Goal: Task Accomplishment & Management: Manage account settings

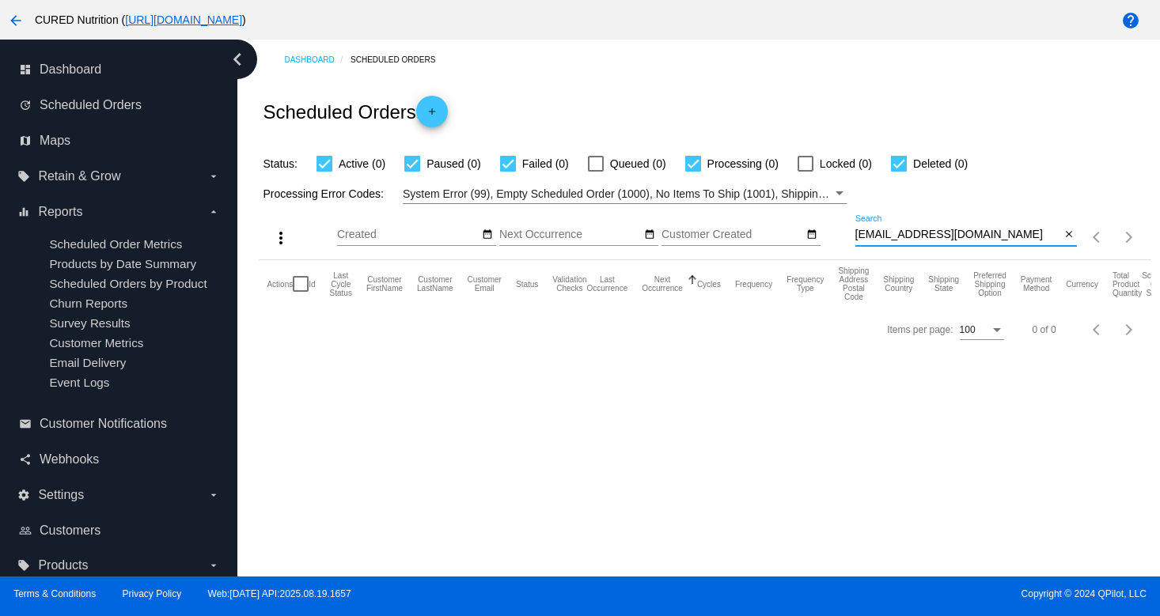
click at [896, 231] on input "[EMAIL_ADDRESS][DOMAIN_NAME]" at bounding box center [958, 235] width 206 height 13
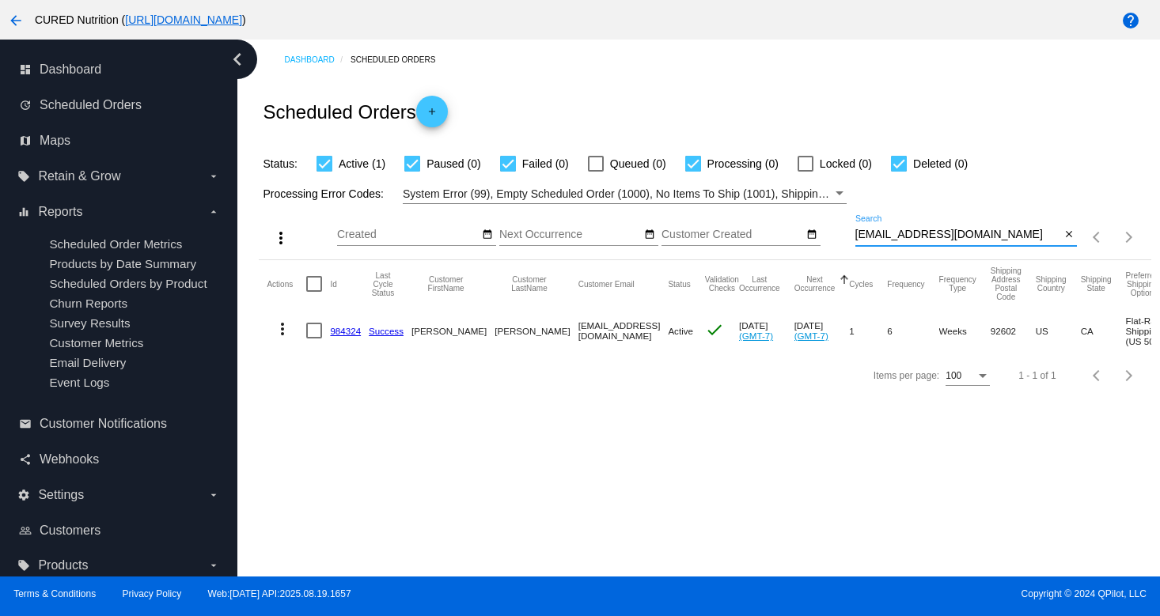
type input "[EMAIL_ADDRESS][DOMAIN_NAME]"
click at [887, 240] on input "[EMAIL_ADDRESS][DOMAIN_NAME]" at bounding box center [958, 235] width 206 height 13
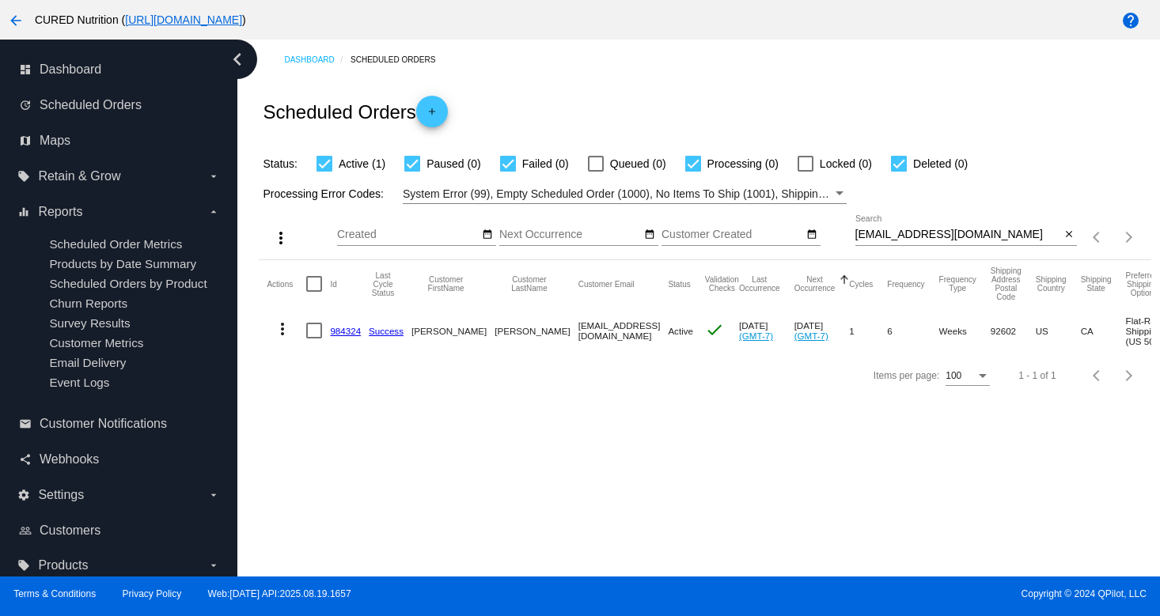
click at [350, 337] on mat-cell "984324" at bounding box center [349, 331] width 39 height 46
click at [347, 333] on link "984324" at bounding box center [345, 331] width 31 height 10
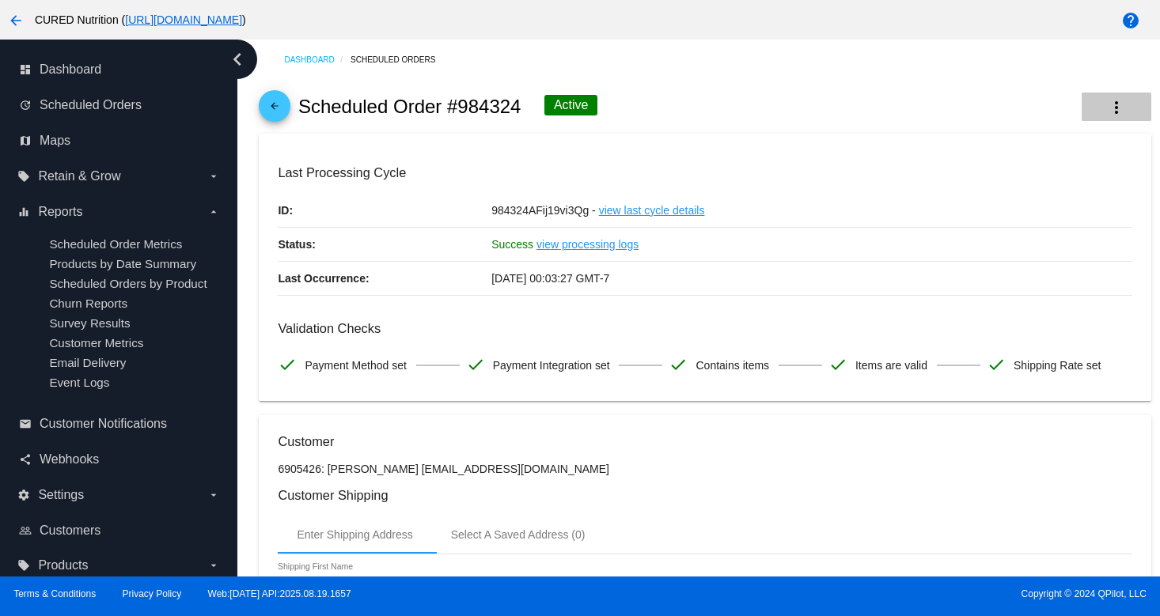
click at [1102, 110] on button "more_vert" at bounding box center [1116, 107] width 70 height 28
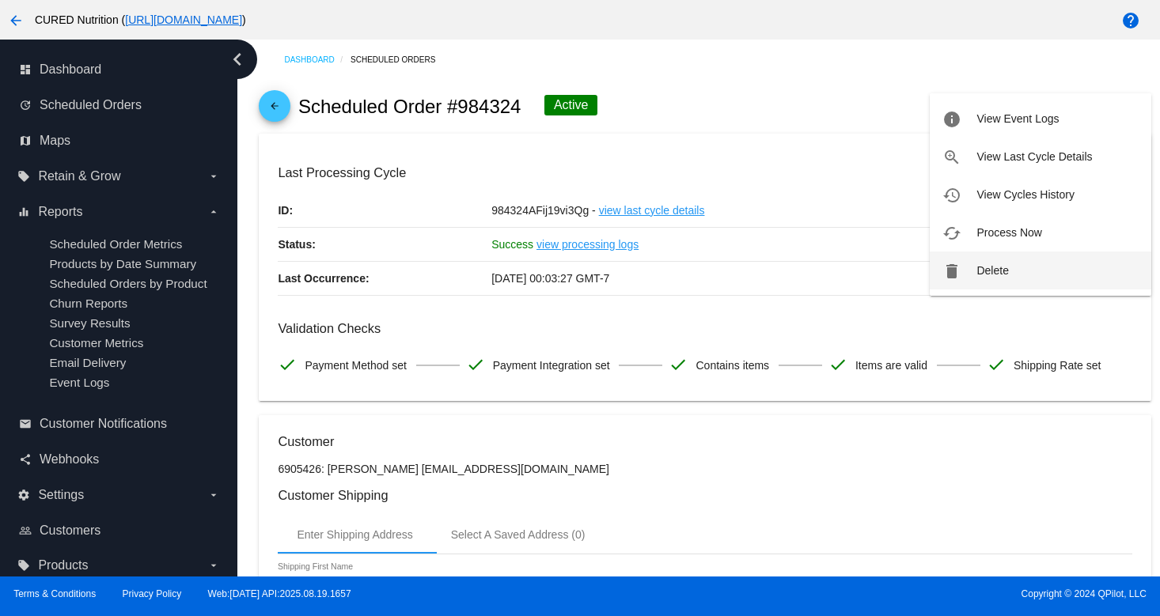
click at [986, 266] on span "Delete" at bounding box center [992, 270] width 32 height 13
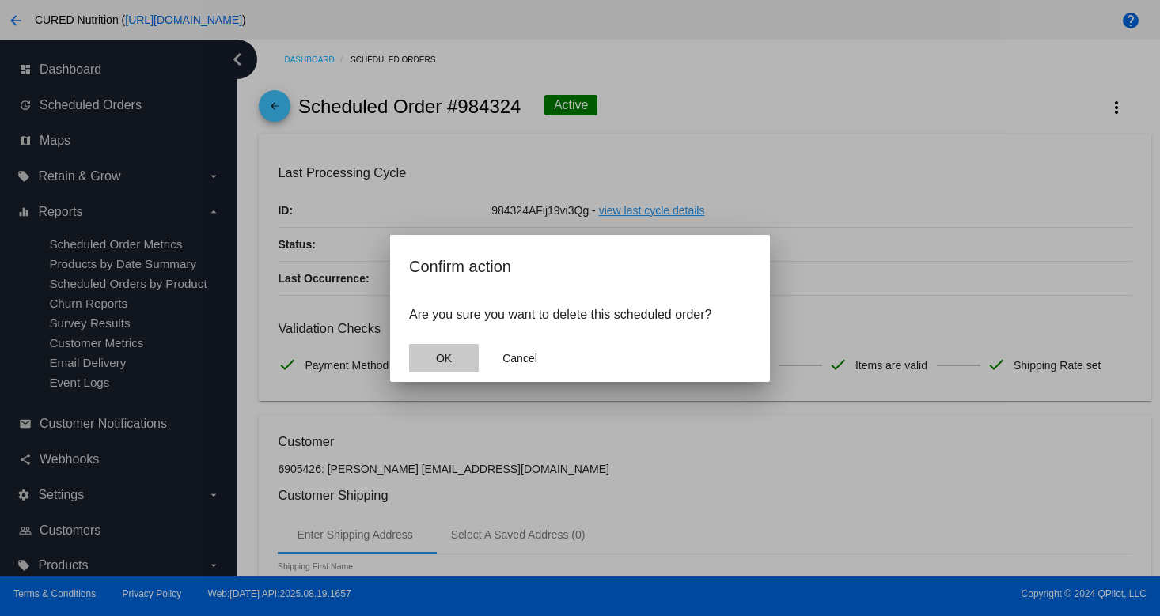
click at [430, 357] on button "OK" at bounding box center [444, 358] width 70 height 28
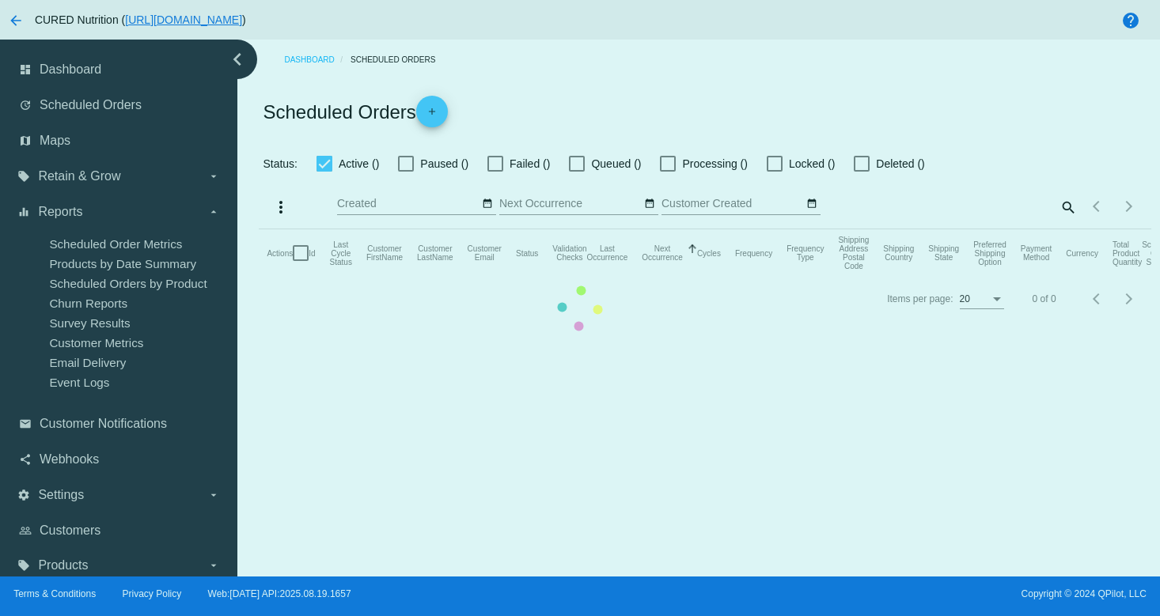
checkbox input "true"
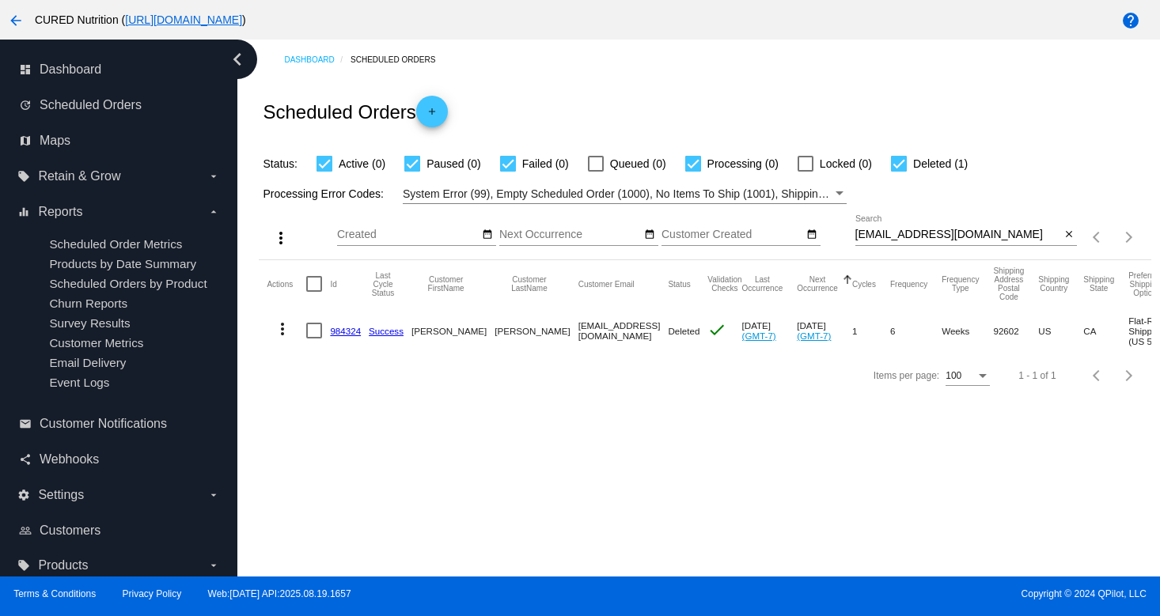
click at [912, 236] on input "[EMAIL_ADDRESS][DOMAIN_NAME]" at bounding box center [958, 235] width 206 height 13
paste input "[EMAIL_ADDRESS]"
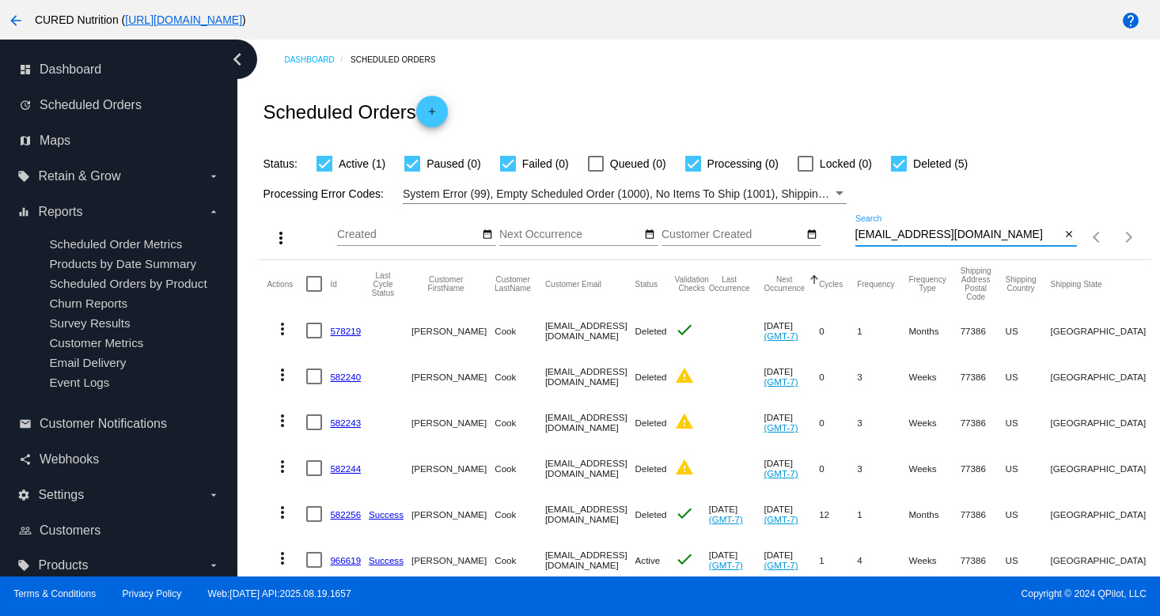
scroll to position [52, 0]
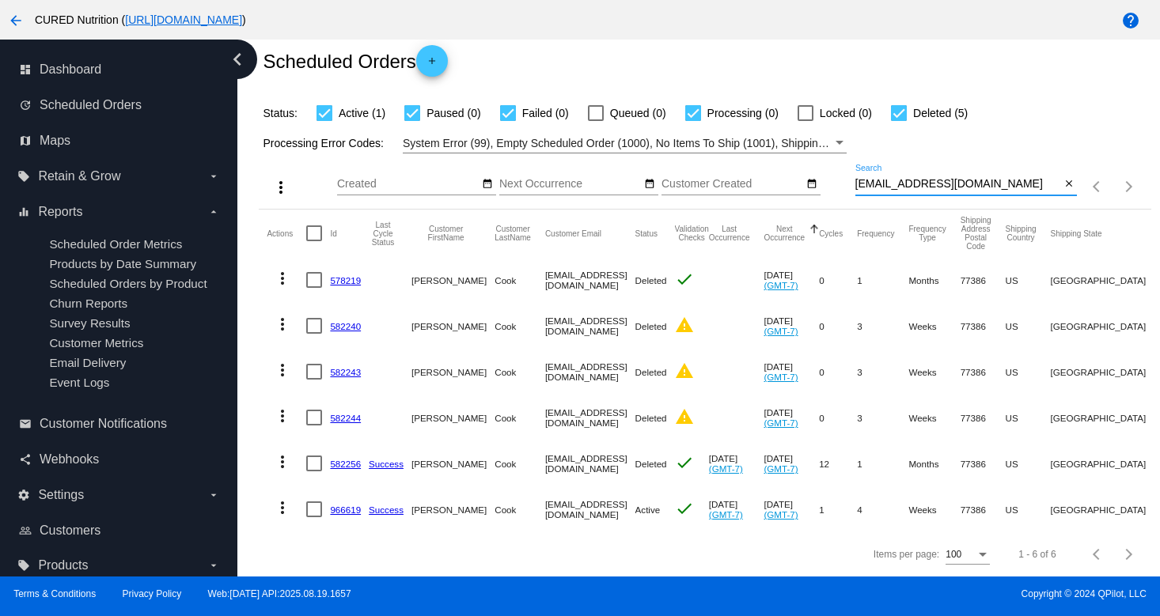
type input "[EMAIL_ADDRESS][DOMAIN_NAME]"
click at [334, 511] on link "966619" at bounding box center [345, 510] width 31 height 10
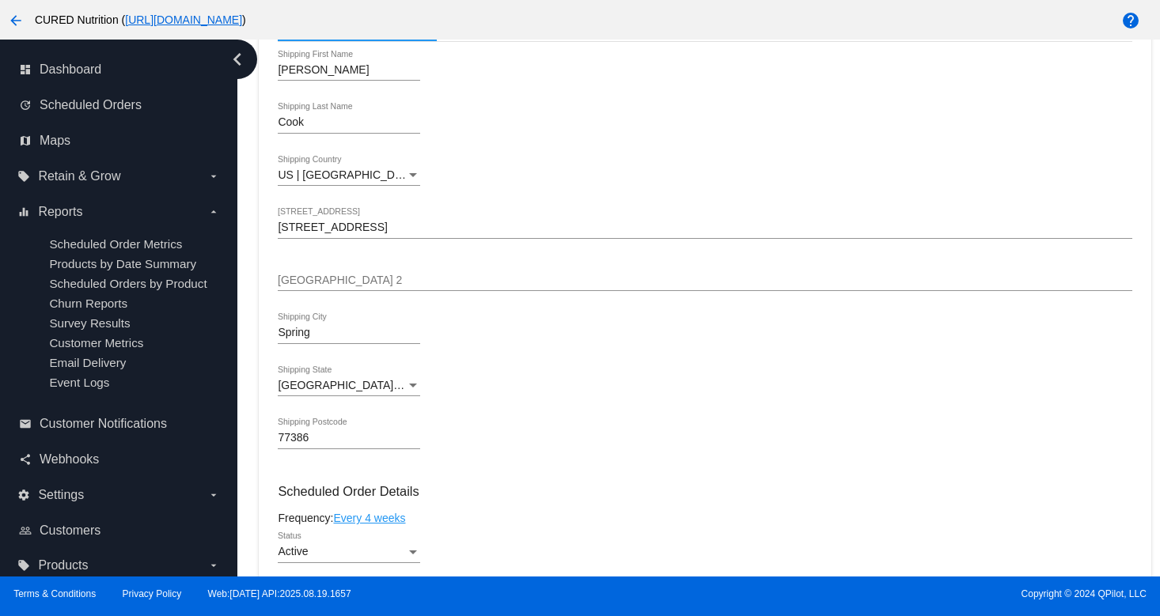
scroll to position [654, 0]
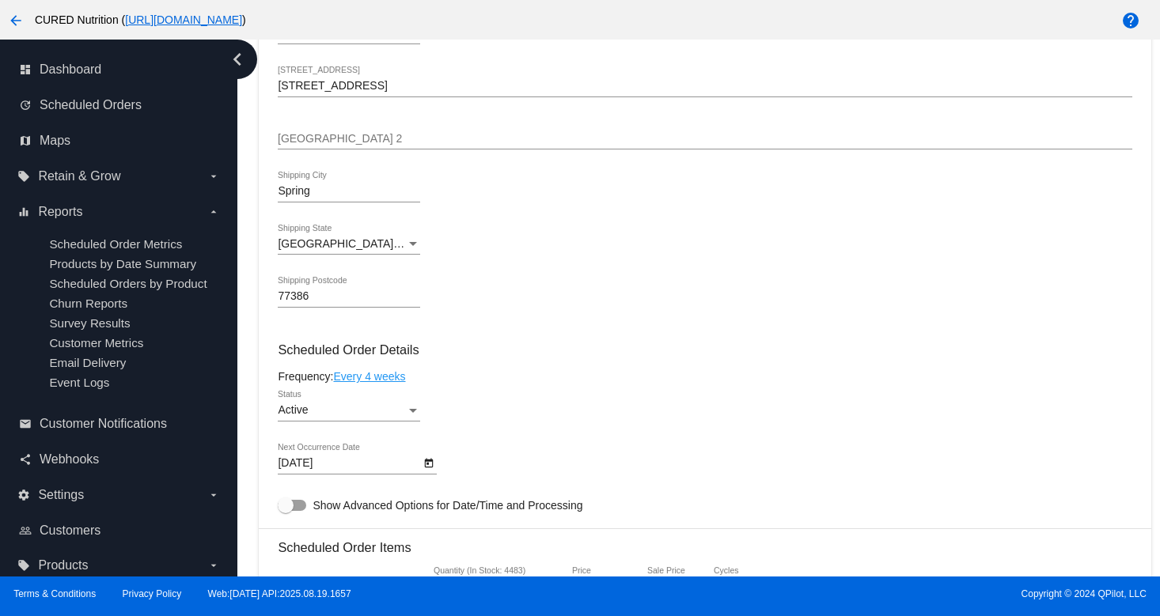
click at [426, 473] on icon "Open calendar" at bounding box center [428, 463] width 11 height 19
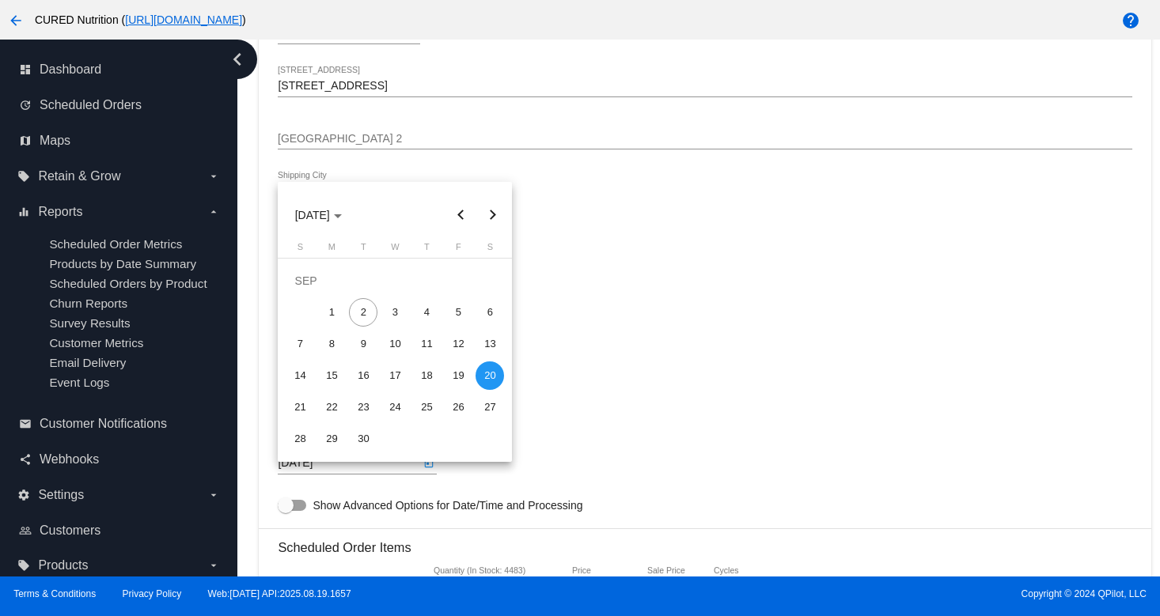
click at [490, 214] on button "Next month" at bounding box center [492, 215] width 32 height 32
click at [328, 375] on div "20" at bounding box center [331, 376] width 28 height 28
type input "[DATE]"
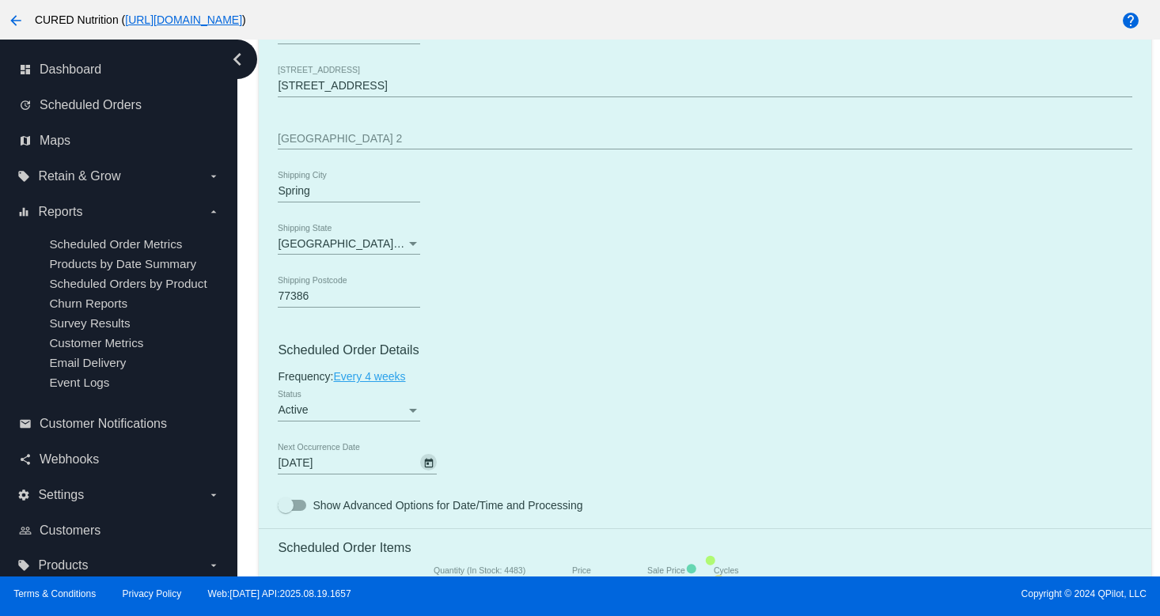
click at [580, 353] on mat-card "Customer 3613501: [PERSON_NAME] [EMAIL_ADDRESS][DOMAIN_NAME] Customer Shipping …" at bounding box center [705, 574] width 892 height 1627
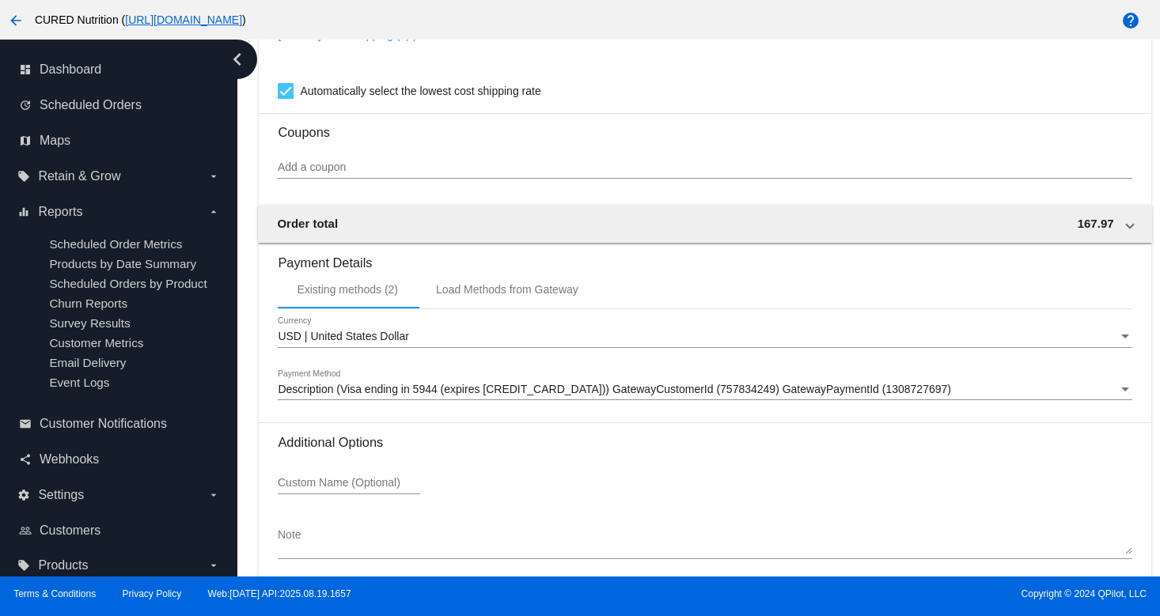
scroll to position [1480, 0]
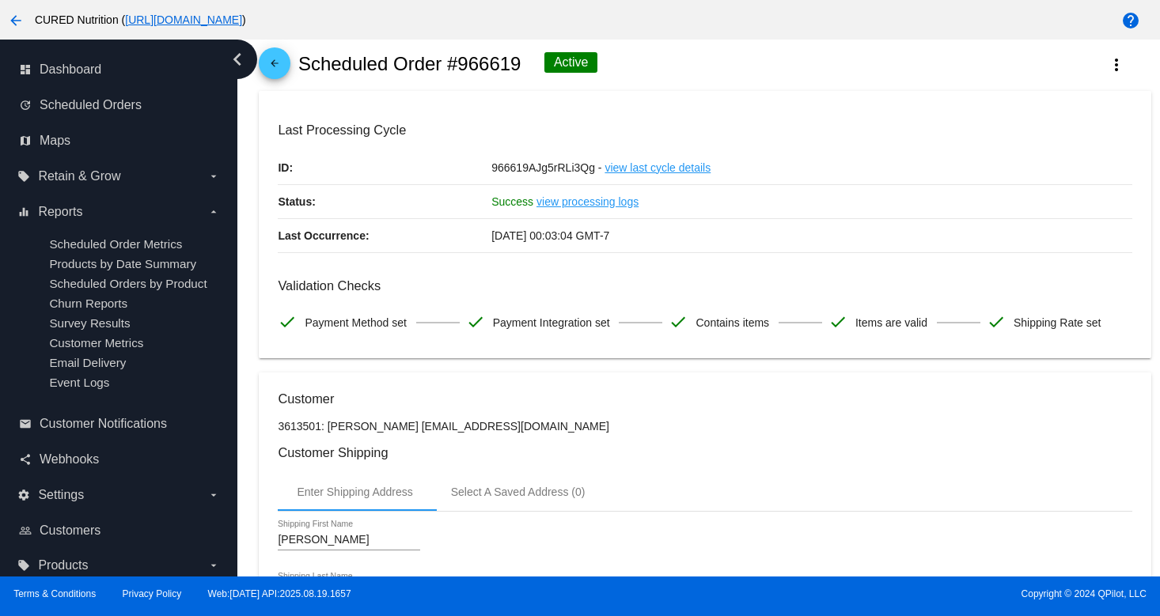
scroll to position [0, 0]
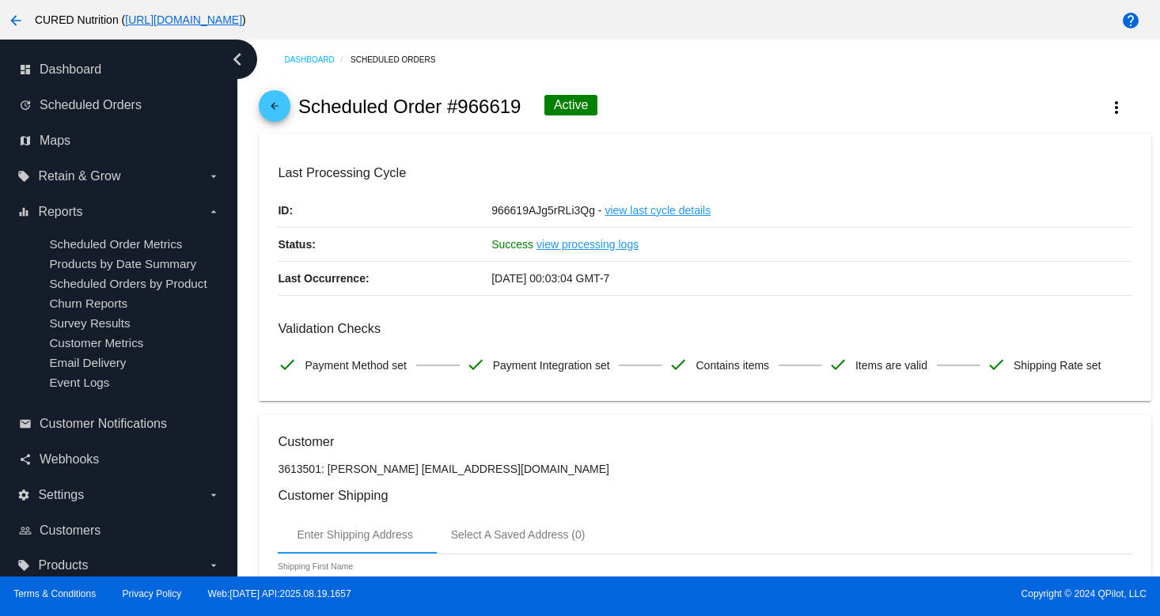
click at [264, 112] on link "arrow_back" at bounding box center [275, 106] width 32 height 32
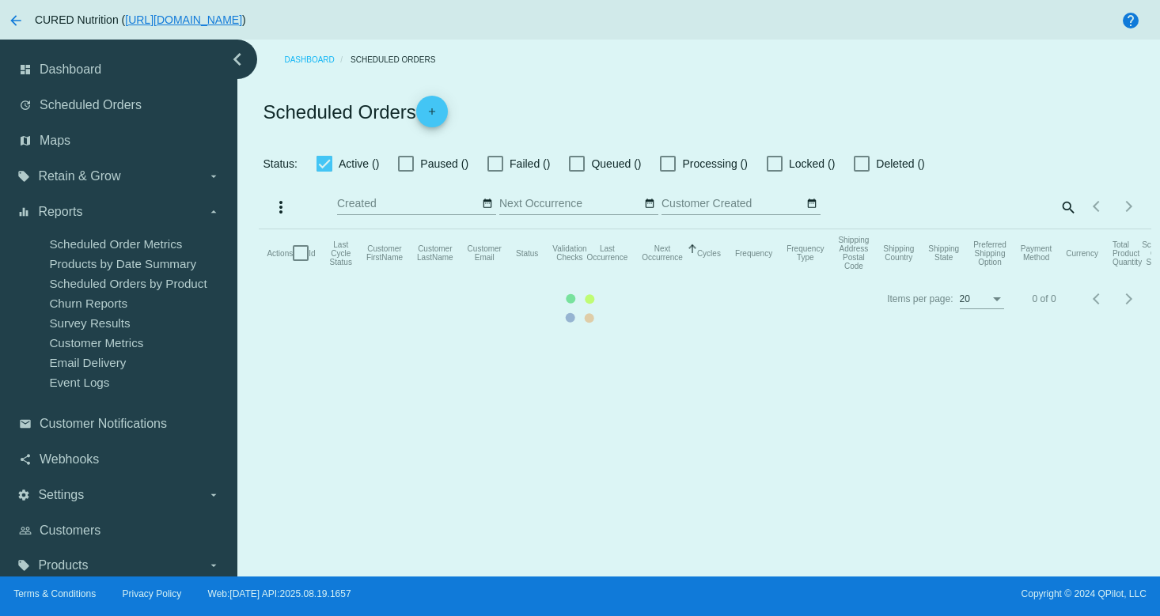
checkbox input "true"
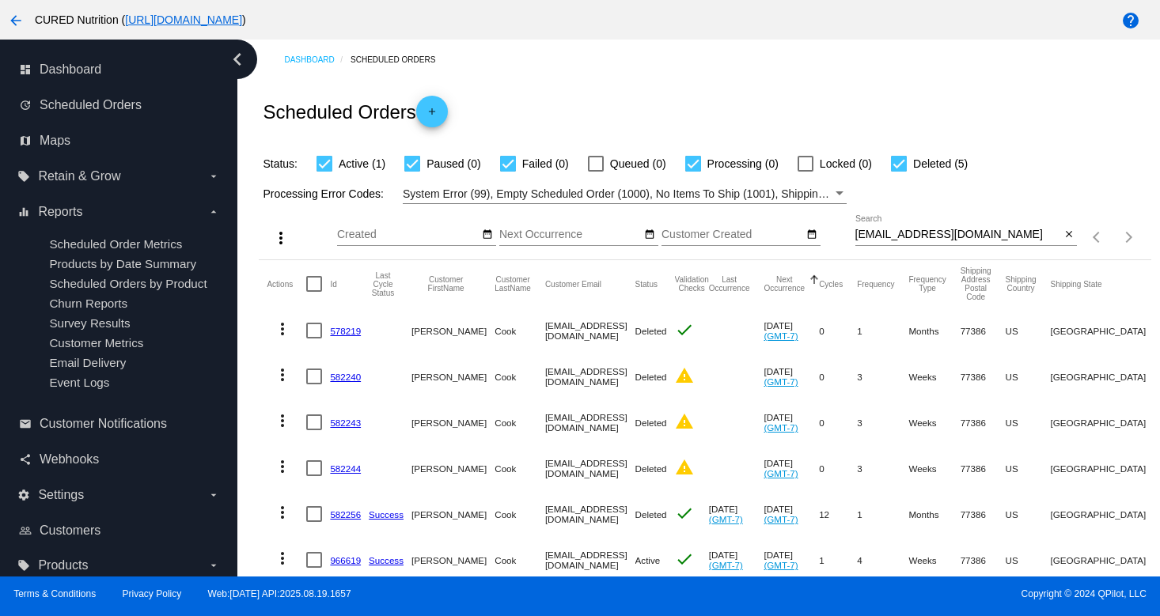
scroll to position [52, 0]
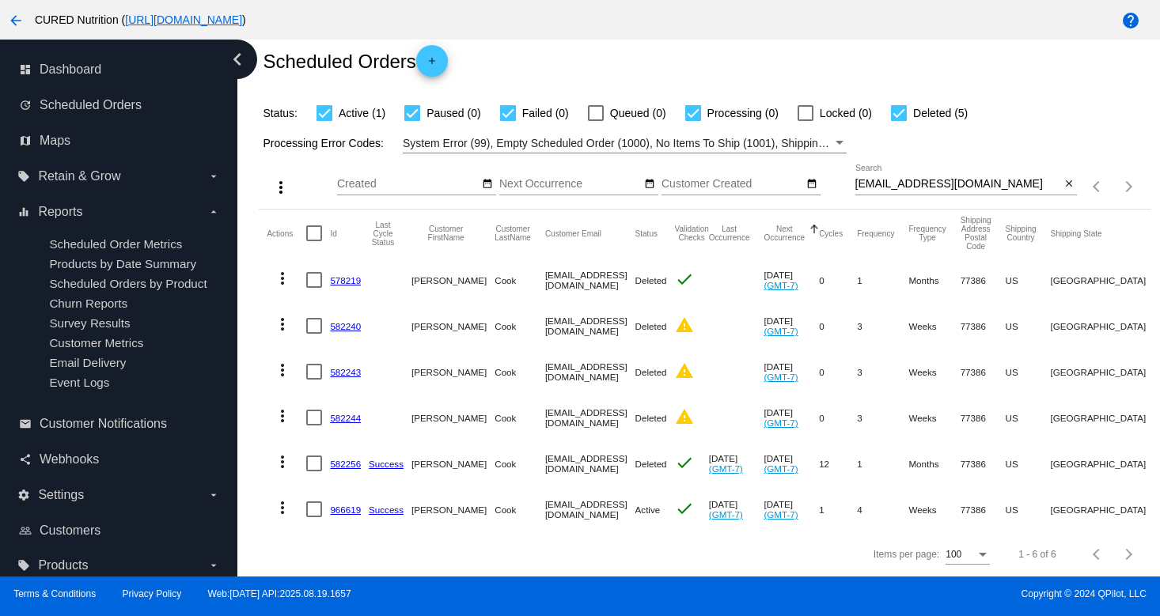
click at [943, 181] on input "[EMAIL_ADDRESS][DOMAIN_NAME]" at bounding box center [958, 184] width 206 height 13
paste input "ashleyjvinson8"
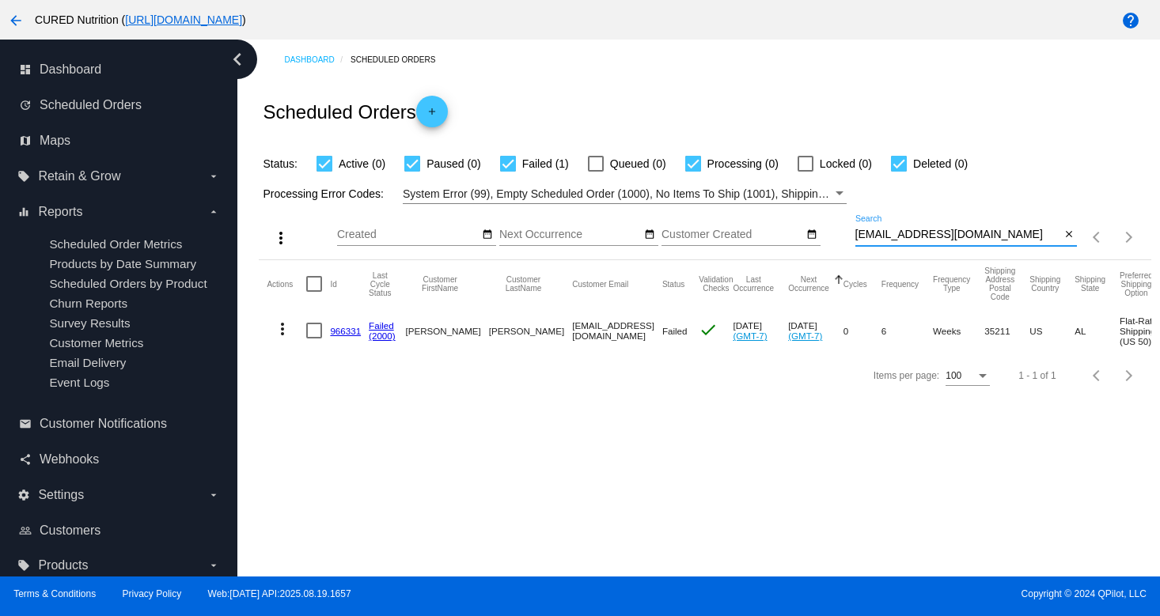
scroll to position [0, 0]
click at [947, 235] on input "[EMAIL_ADDRESS][DOMAIN_NAME]" at bounding box center [958, 235] width 206 height 13
type input "[EMAIL_ADDRESS][DOMAIN_NAME]"
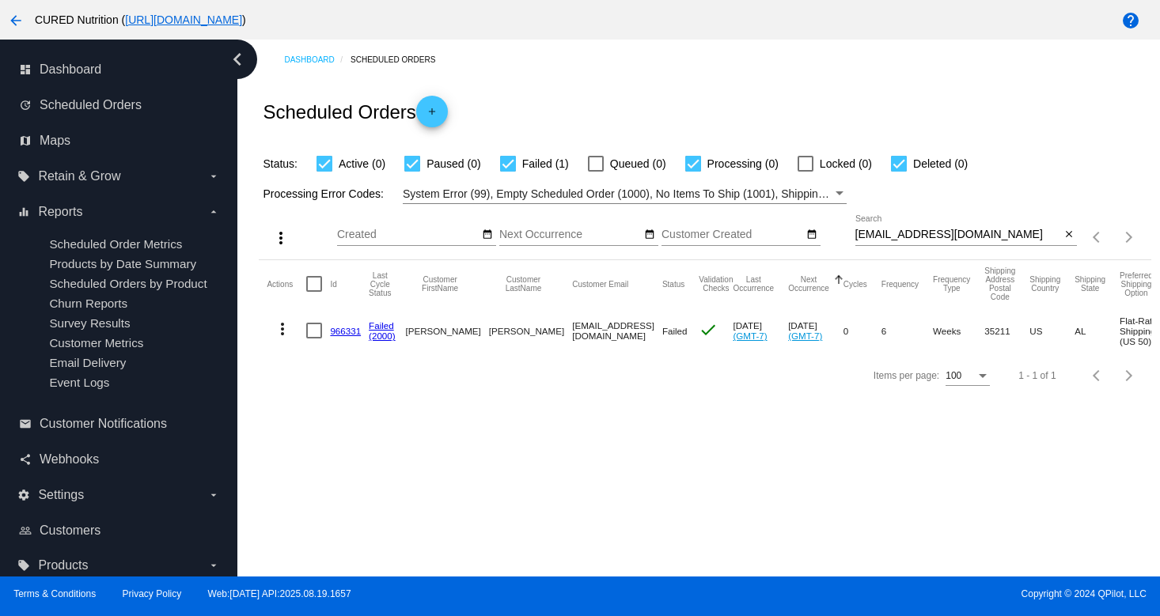
click at [340, 331] on link "966331" at bounding box center [345, 331] width 31 height 10
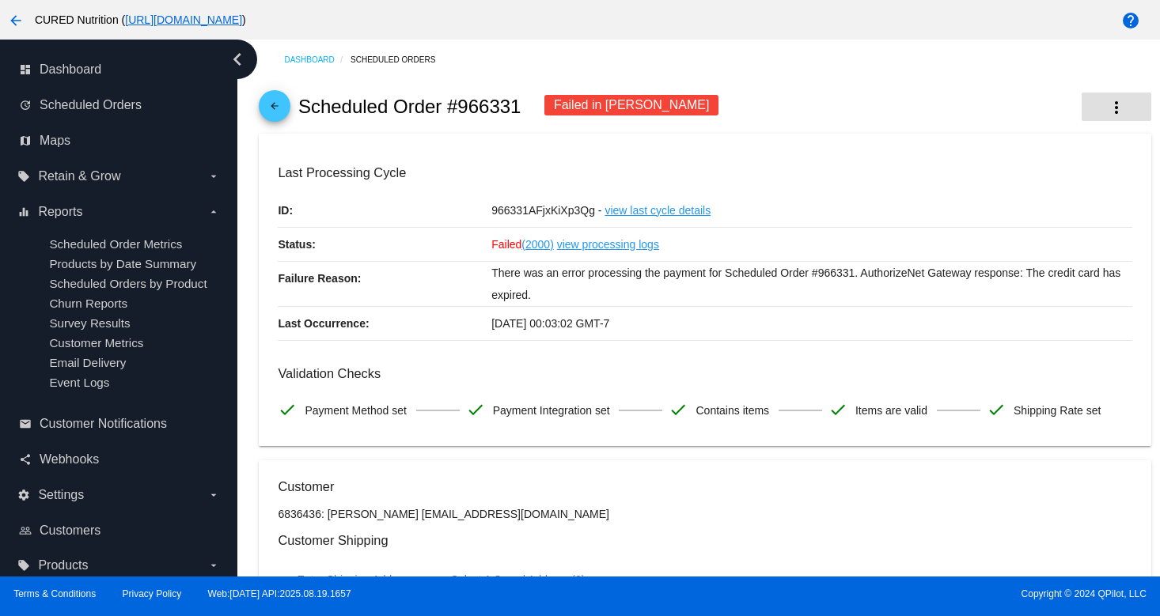
click at [1107, 107] on mat-icon "more_vert" at bounding box center [1116, 107] width 19 height 19
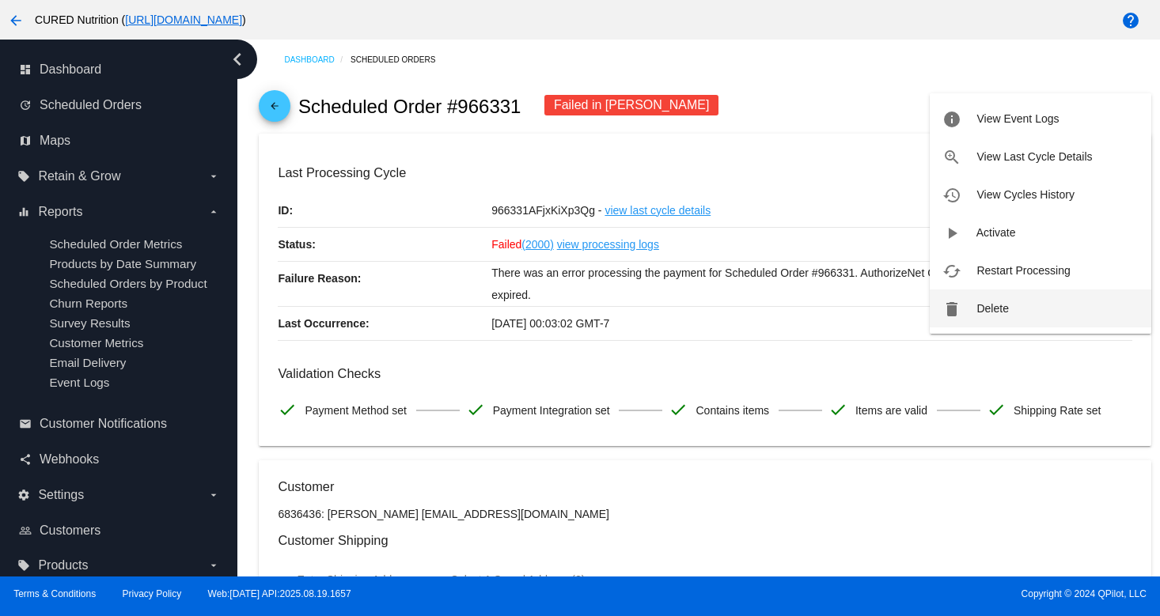
click at [998, 302] on span "Delete" at bounding box center [992, 308] width 32 height 13
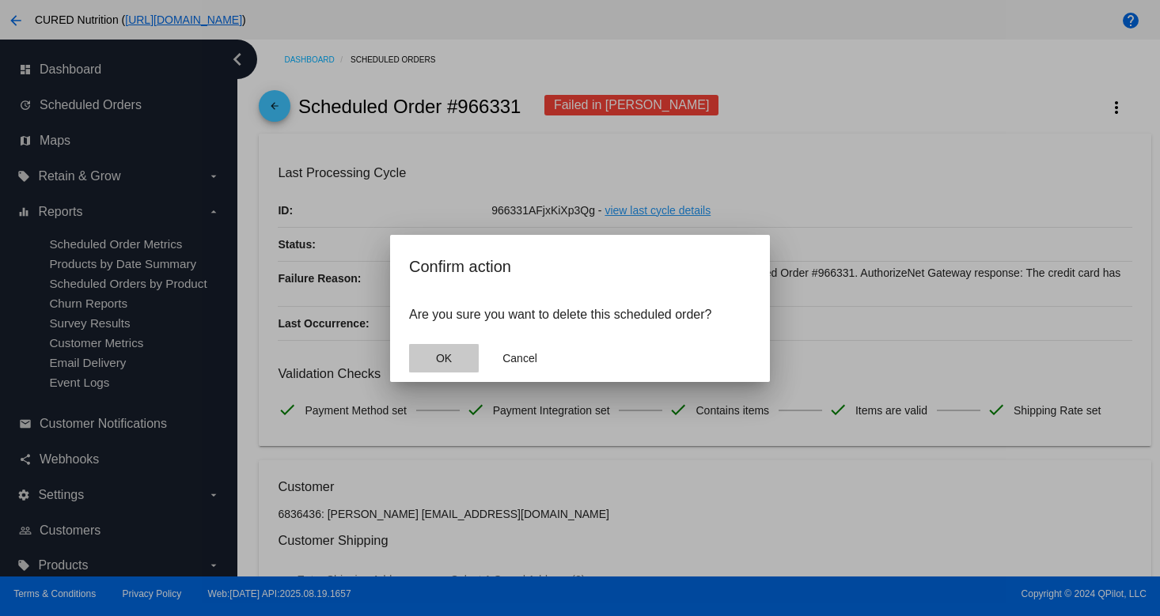
click at [447, 348] on button "OK" at bounding box center [444, 358] width 70 height 28
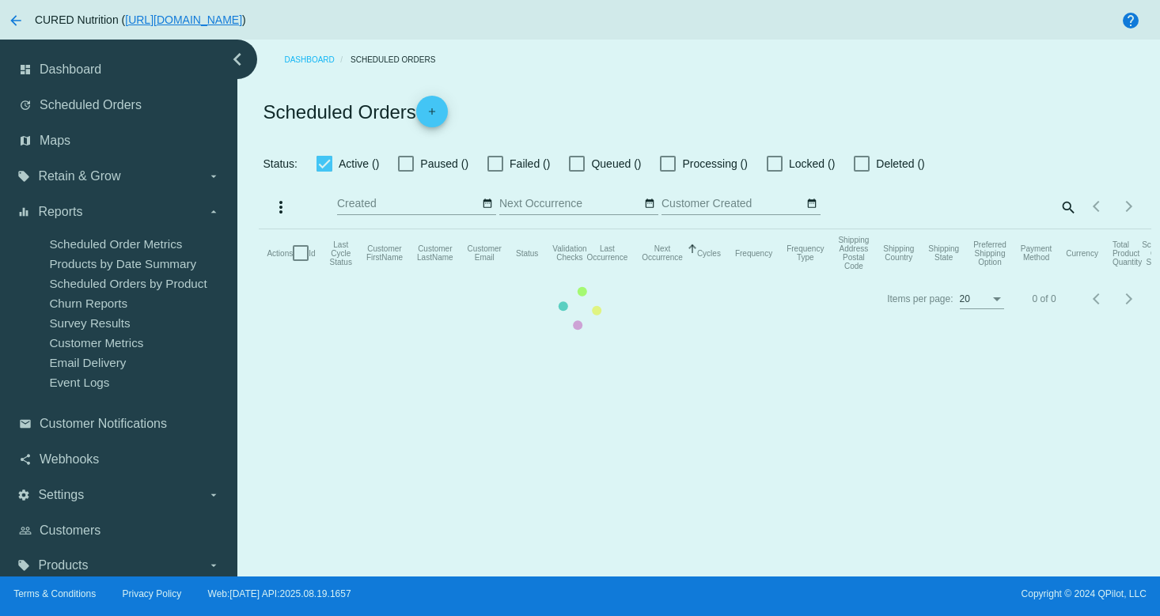
checkbox input "true"
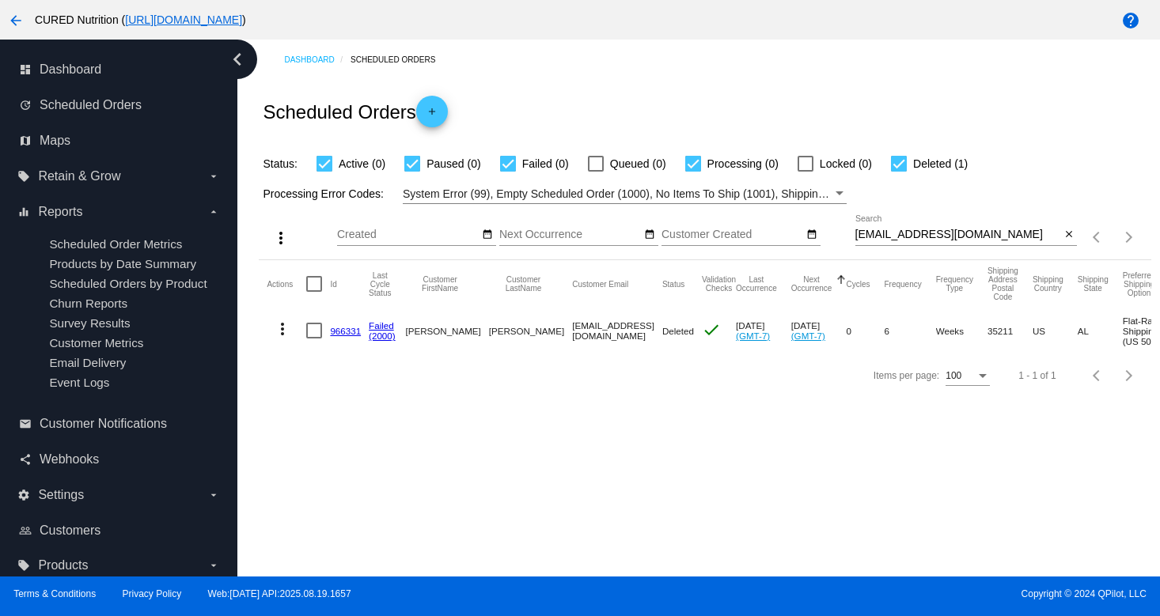
click at [894, 230] on input "[EMAIL_ADDRESS][DOMAIN_NAME]" at bounding box center [958, 235] width 206 height 13
paste input "[PERSON_NAME].[GEOGRAPHIC_DATA]"
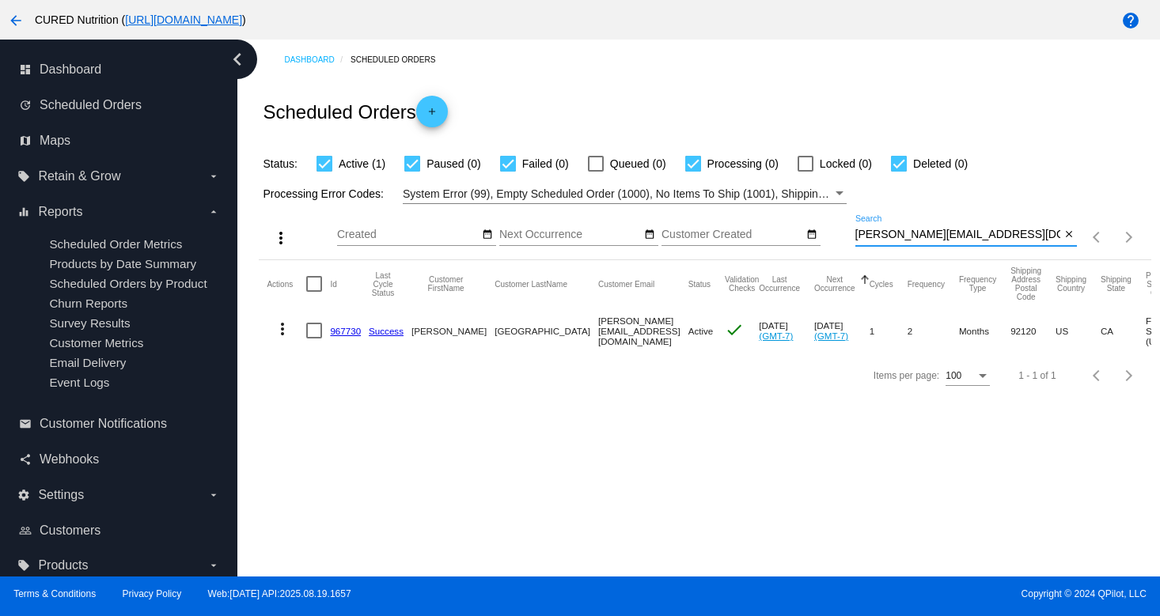
type input "[PERSON_NAME][EMAIL_ADDRESS][DOMAIN_NAME]"
click at [396, 326] on mat-cell "Success" at bounding box center [390, 331] width 43 height 46
click at [392, 335] on link "Success" at bounding box center [386, 331] width 35 height 10
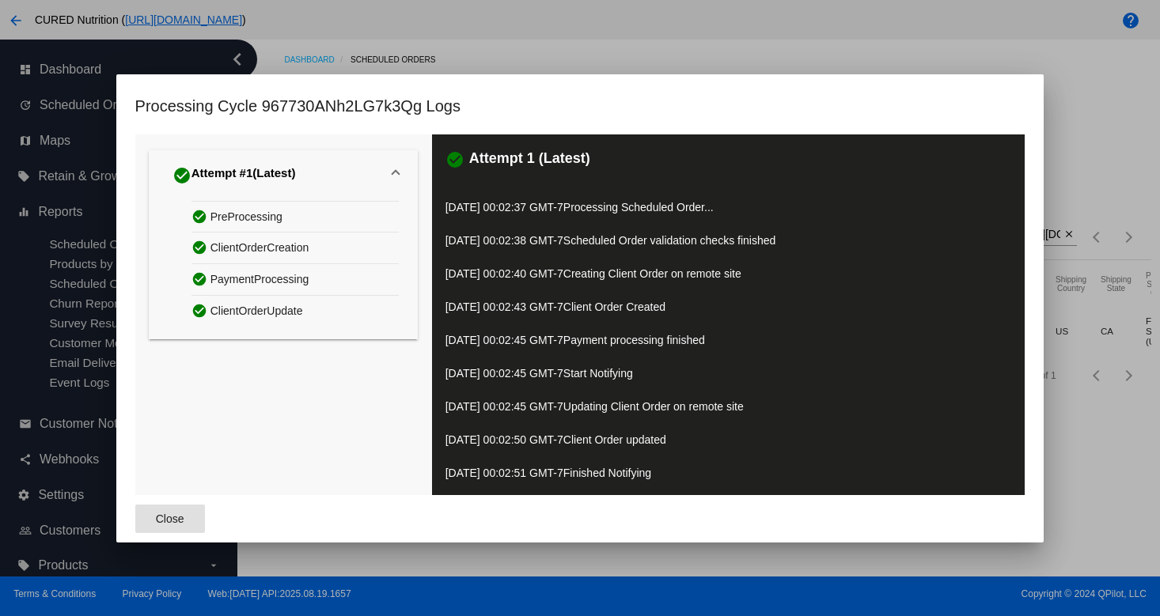
click at [186, 338] on div "check_circle PreProcessing check_circle ClientOrderCreation check_circle Paymen…" at bounding box center [284, 270] width 270 height 138
click at [190, 524] on button "Close" at bounding box center [170, 519] width 70 height 28
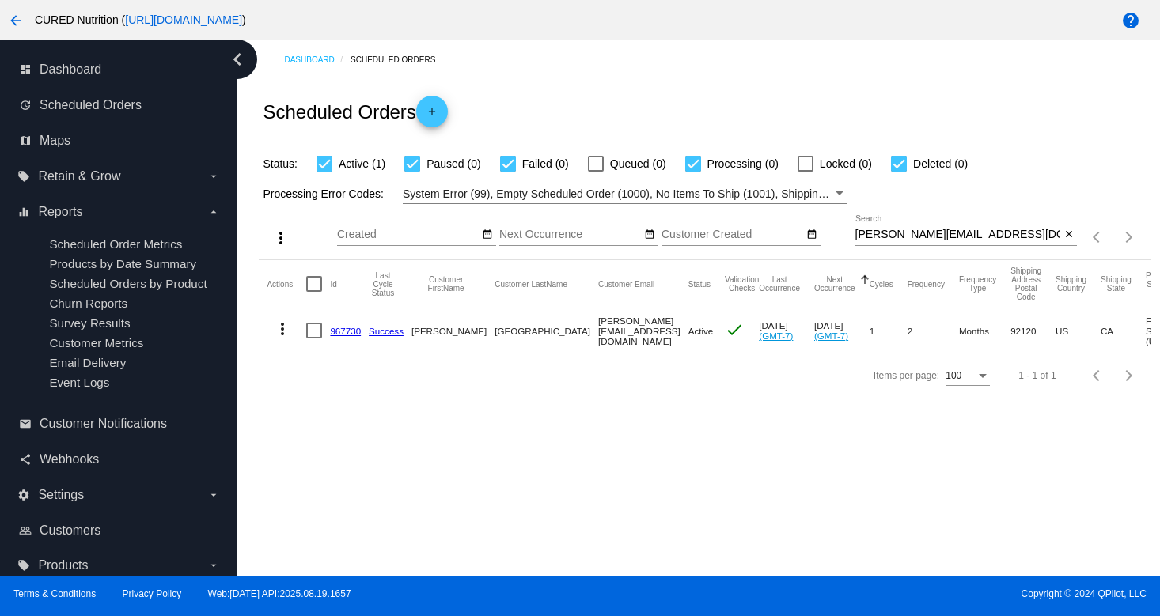
click at [348, 328] on link "967730" at bounding box center [345, 331] width 31 height 10
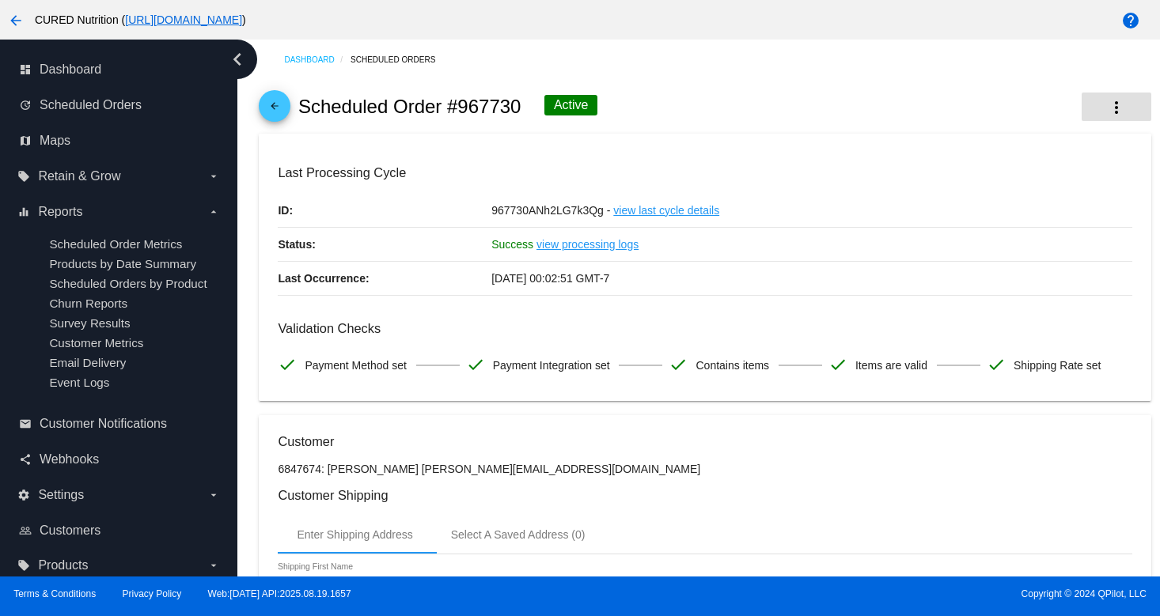
click at [1112, 97] on button "more_vert" at bounding box center [1116, 107] width 70 height 28
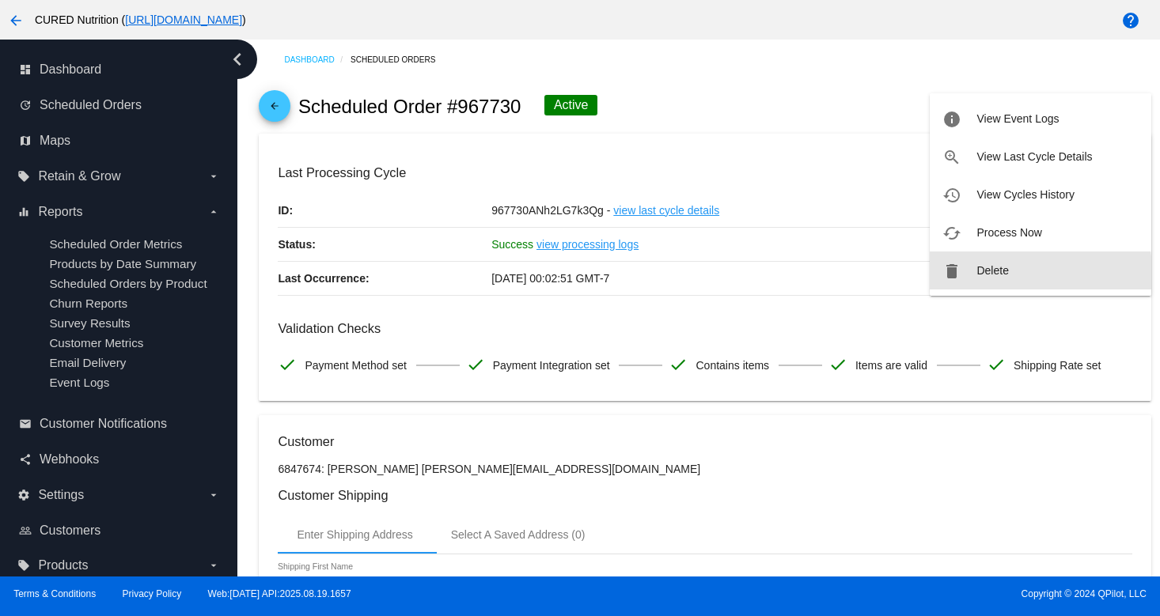
click at [976, 273] on span "Delete" at bounding box center [992, 270] width 32 height 13
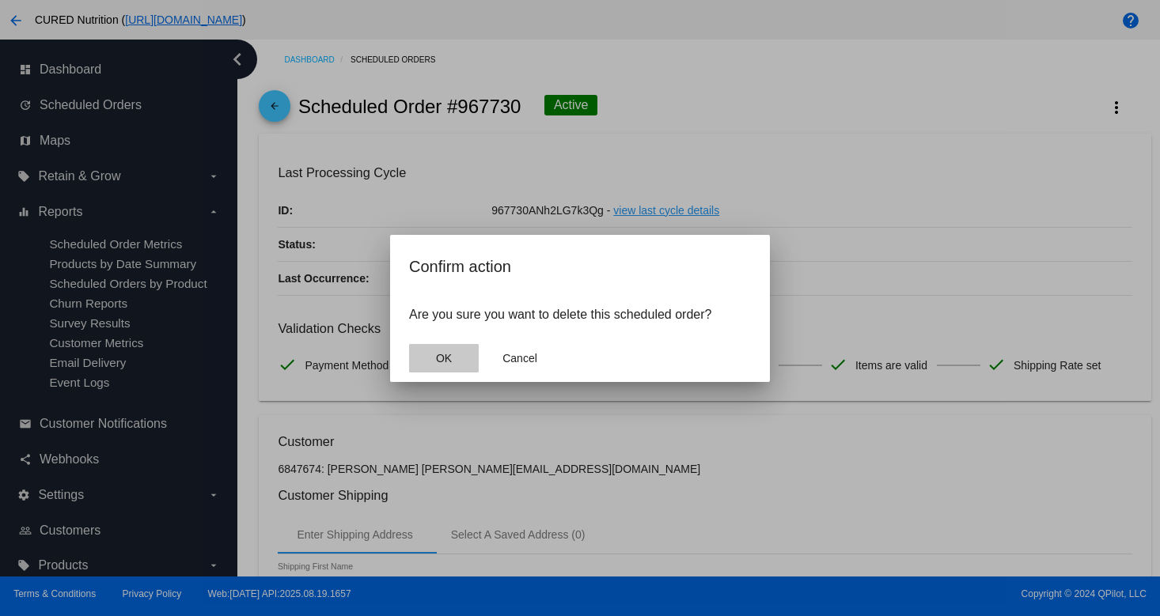
click at [463, 354] on button "OK" at bounding box center [444, 358] width 70 height 28
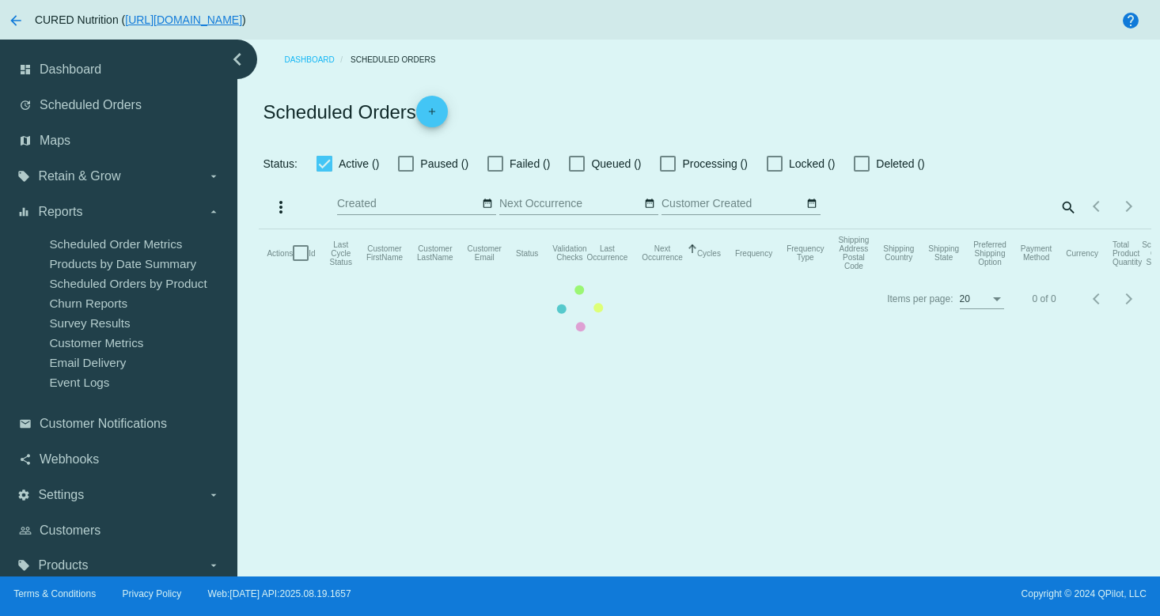
checkbox input "true"
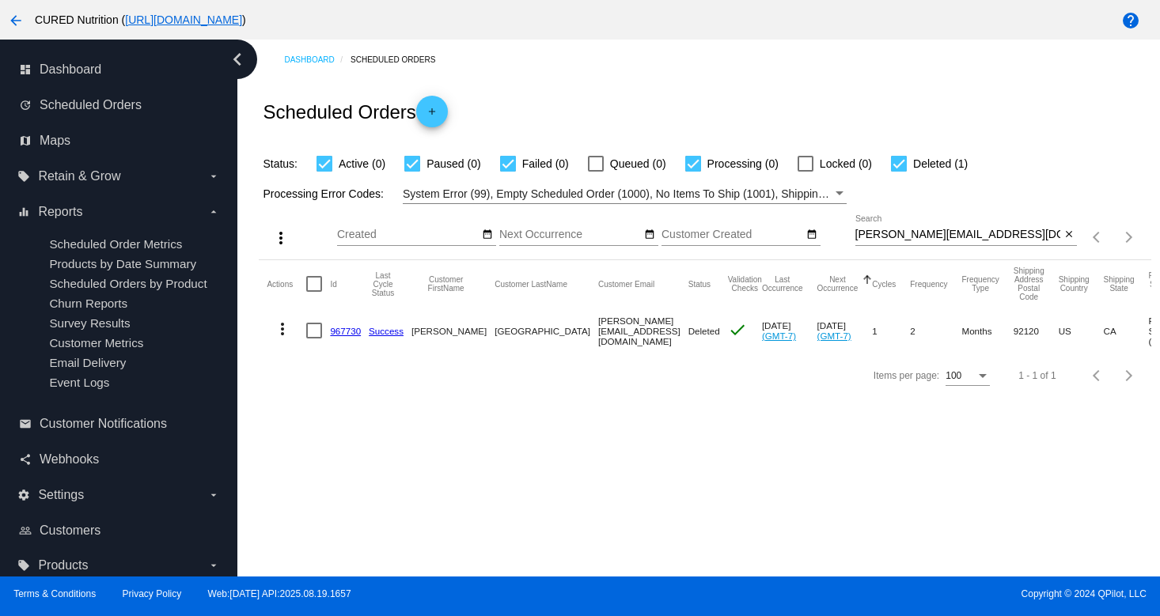
click at [917, 232] on input "[PERSON_NAME][EMAIL_ADDRESS][DOMAIN_NAME]" at bounding box center [958, 235] width 206 height 13
paste input "mcfelicidario"
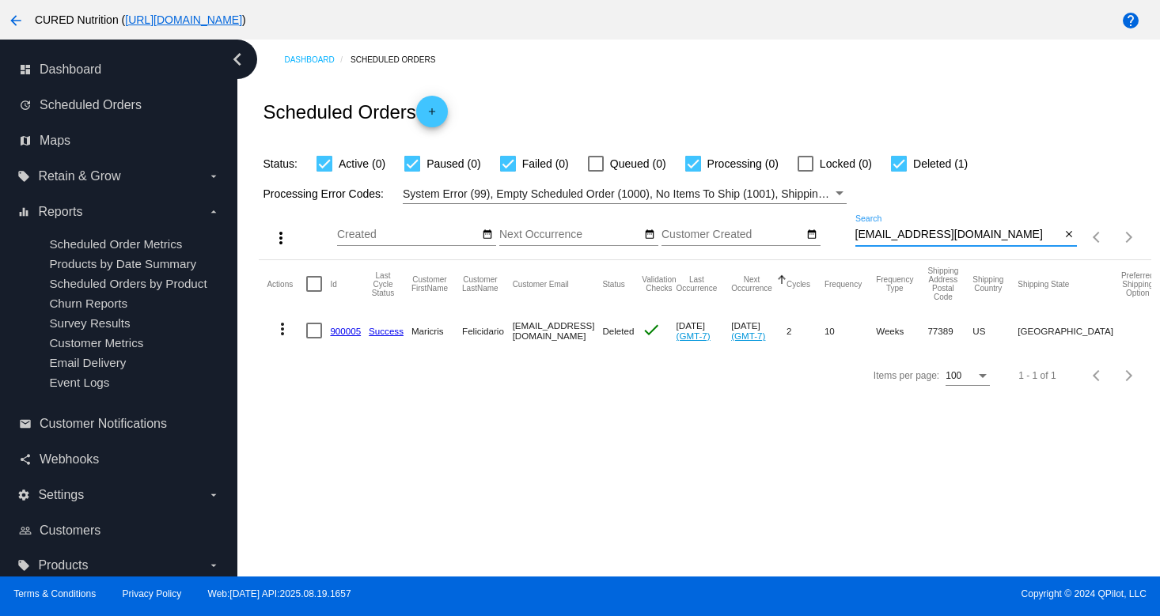
click at [943, 231] on input "[EMAIL_ADDRESS][DOMAIN_NAME]" at bounding box center [958, 235] width 206 height 13
paste input "jillzender1"
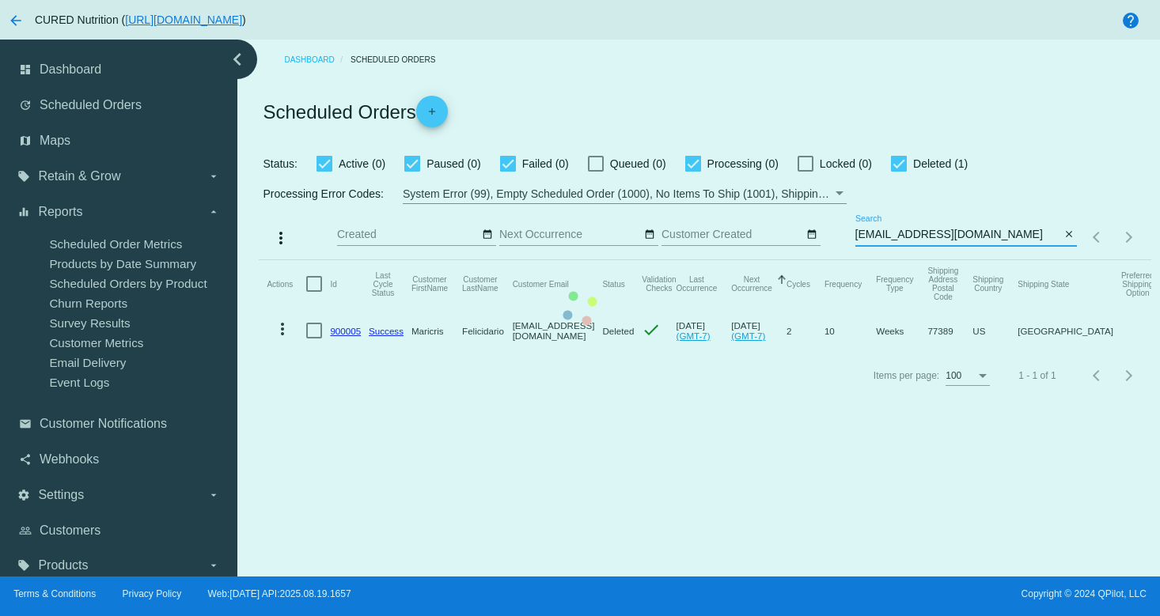
type input "[EMAIL_ADDRESS][DOMAIN_NAME]"
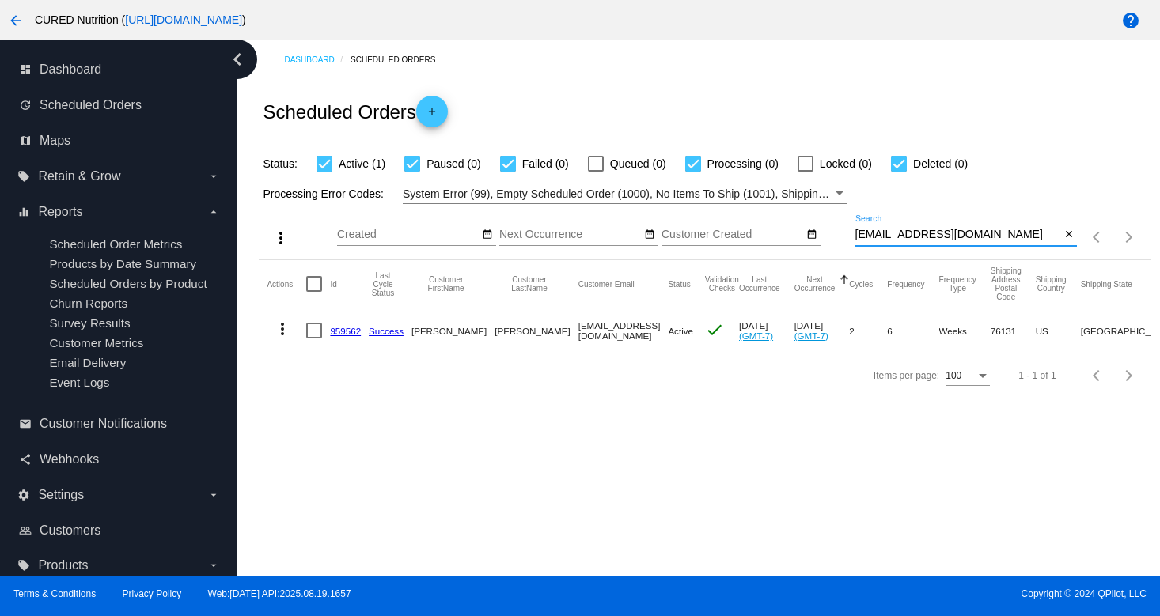
click at [905, 232] on input "[EMAIL_ADDRESS][DOMAIN_NAME]" at bounding box center [958, 235] width 206 height 13
click at [340, 336] on link "959562" at bounding box center [345, 331] width 31 height 10
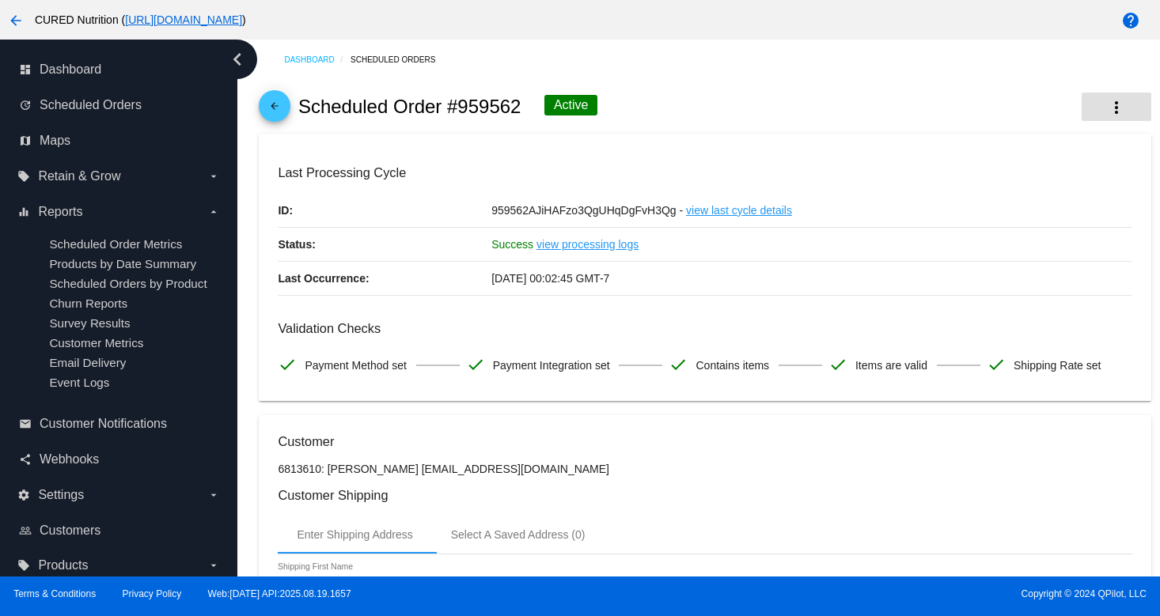
click at [1126, 108] on button "more_vert" at bounding box center [1116, 107] width 70 height 28
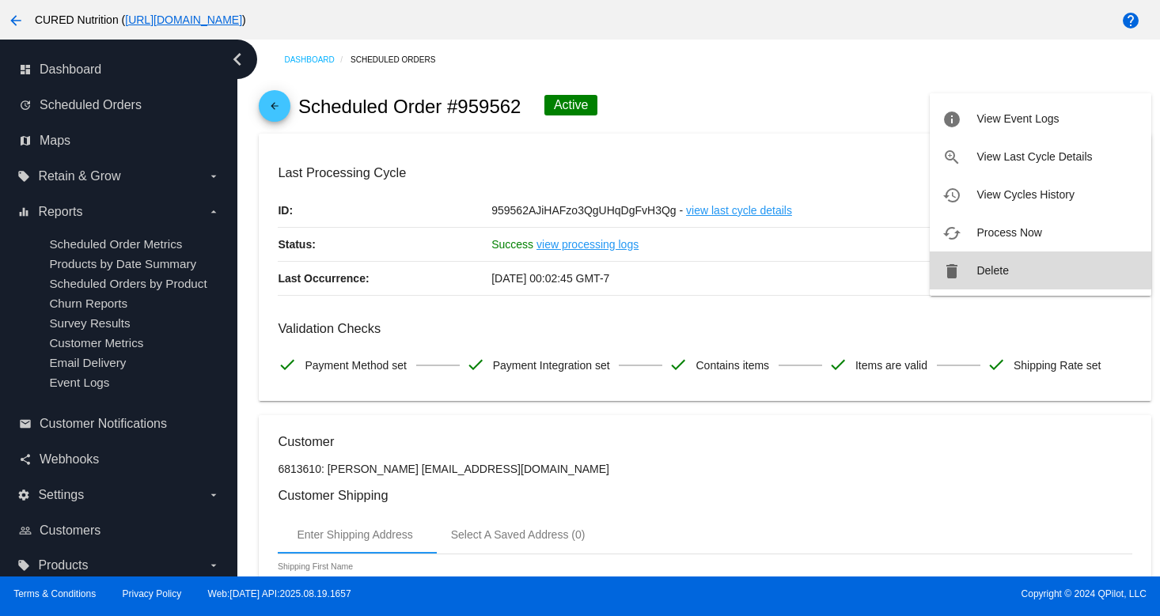
click at [995, 266] on span "Delete" at bounding box center [992, 270] width 32 height 13
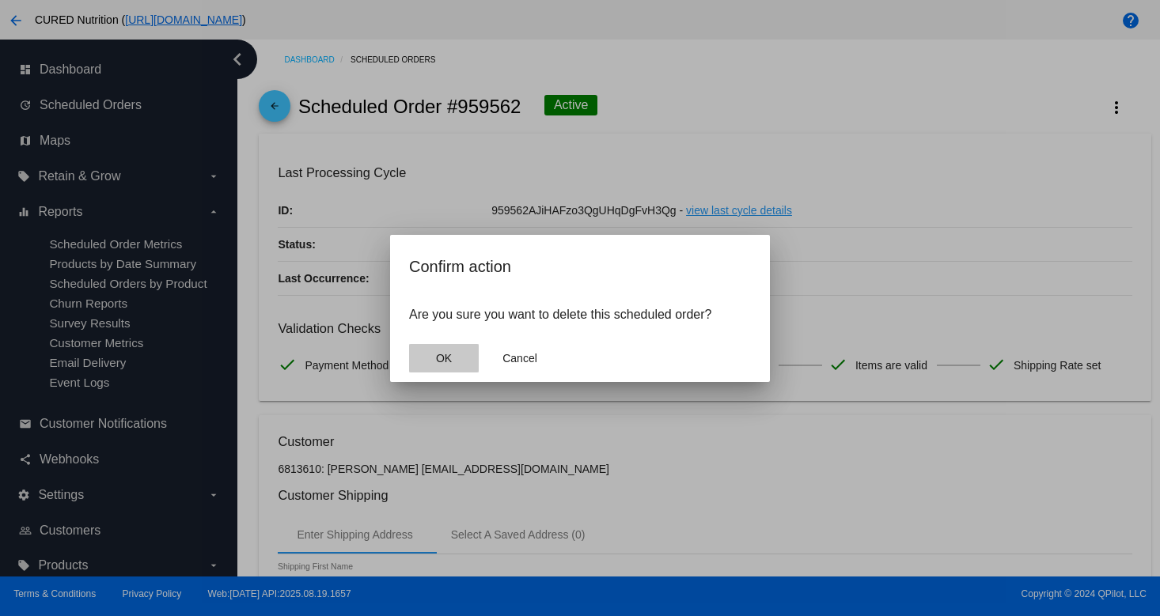
click at [446, 354] on span "OK" at bounding box center [444, 358] width 16 height 13
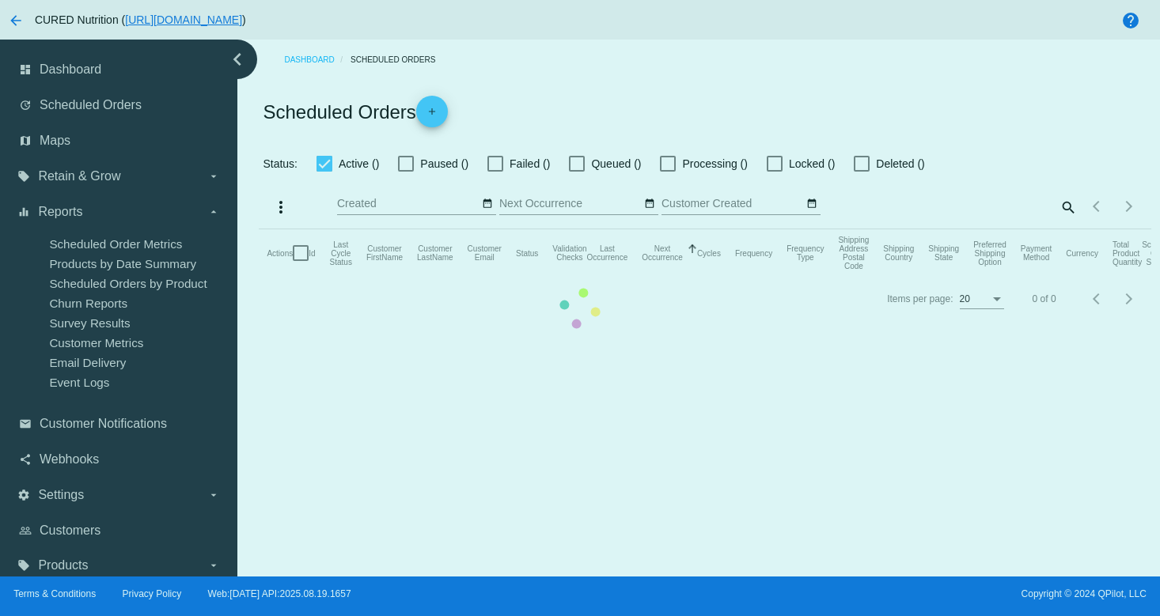
checkbox input "true"
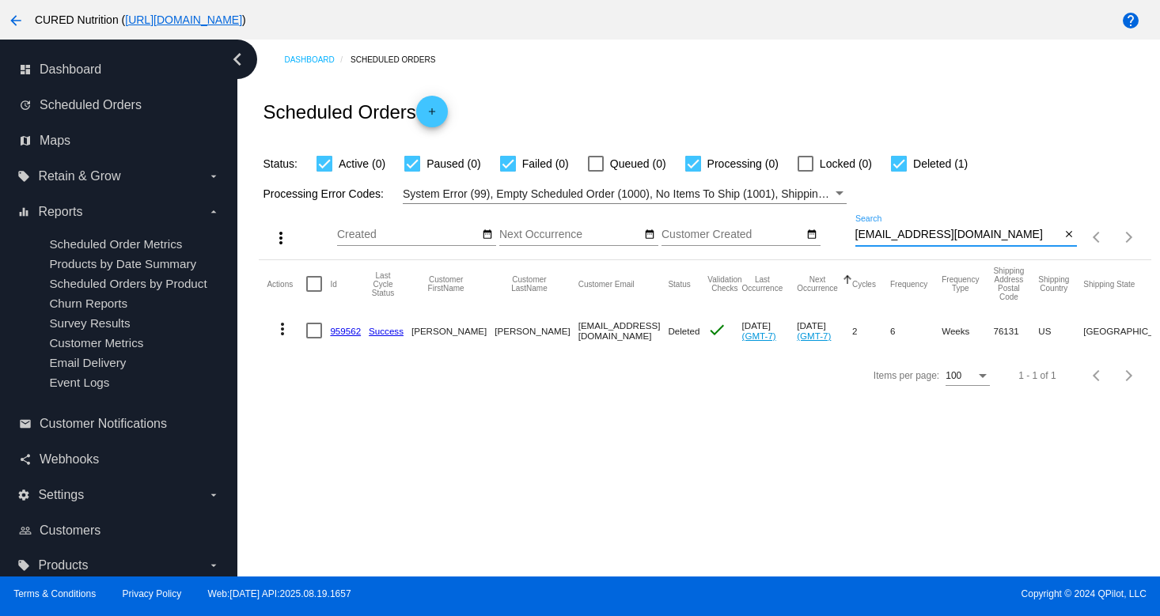
click at [921, 239] on input "[EMAIL_ADDRESS][DOMAIN_NAME]" at bounding box center [958, 235] width 206 height 13
paste input "lloyd1110j"
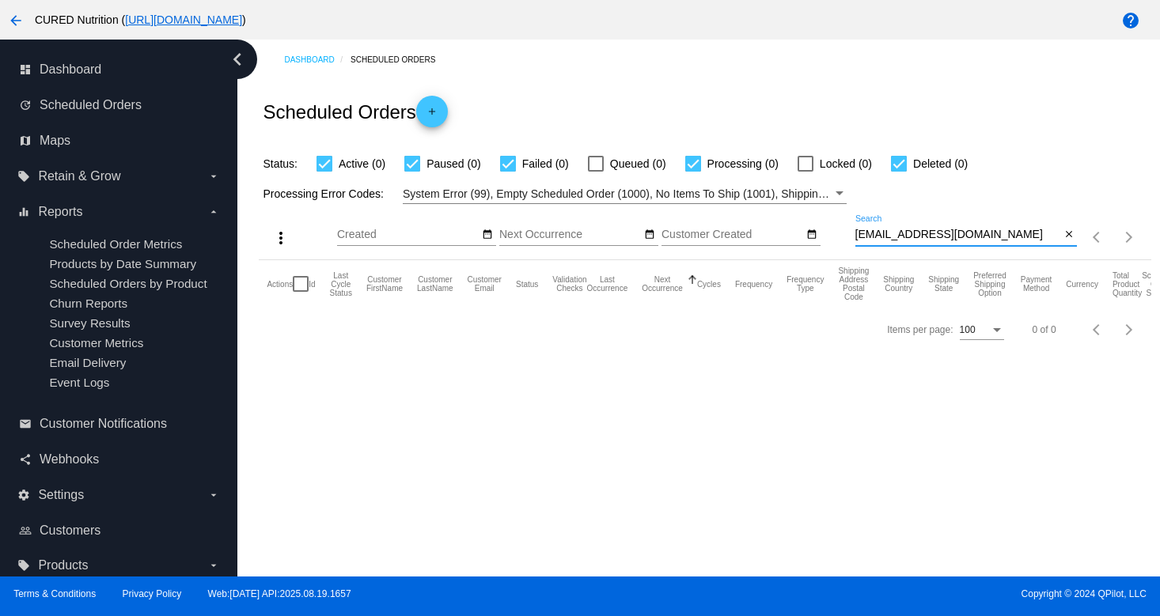
click at [877, 237] on input "[EMAIL_ADDRESS][DOMAIN_NAME]" at bounding box center [958, 235] width 206 height 13
paste input "[EMAIL_ADDRESS]"
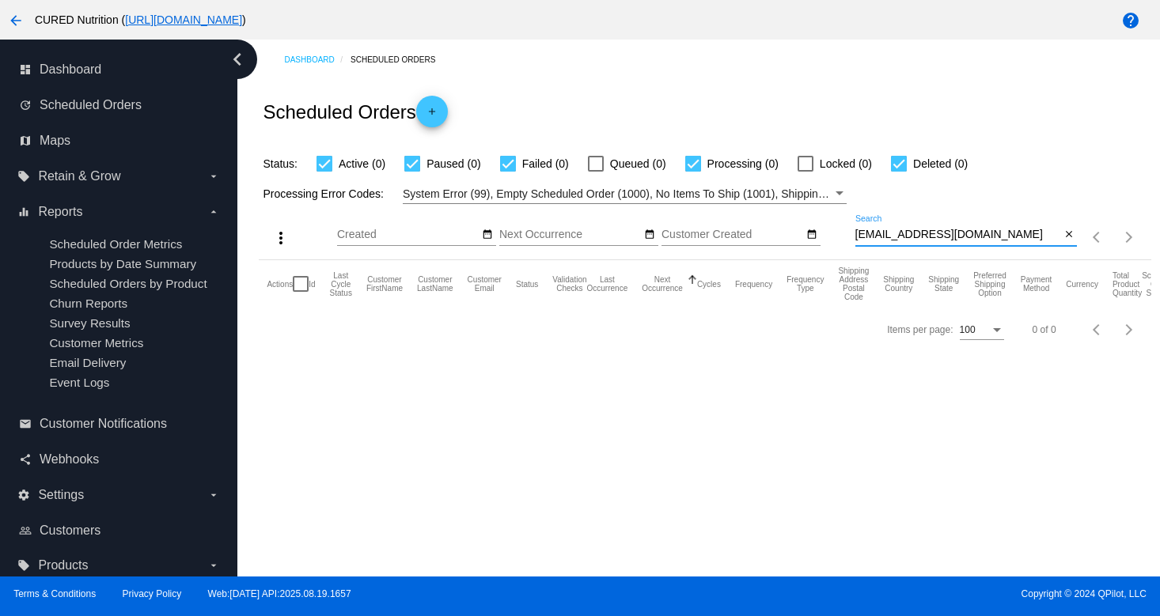
click at [920, 237] on input "[EMAIL_ADDRESS][DOMAIN_NAME]" at bounding box center [958, 235] width 206 height 13
paste input "[EMAIL_ADDRESS]"
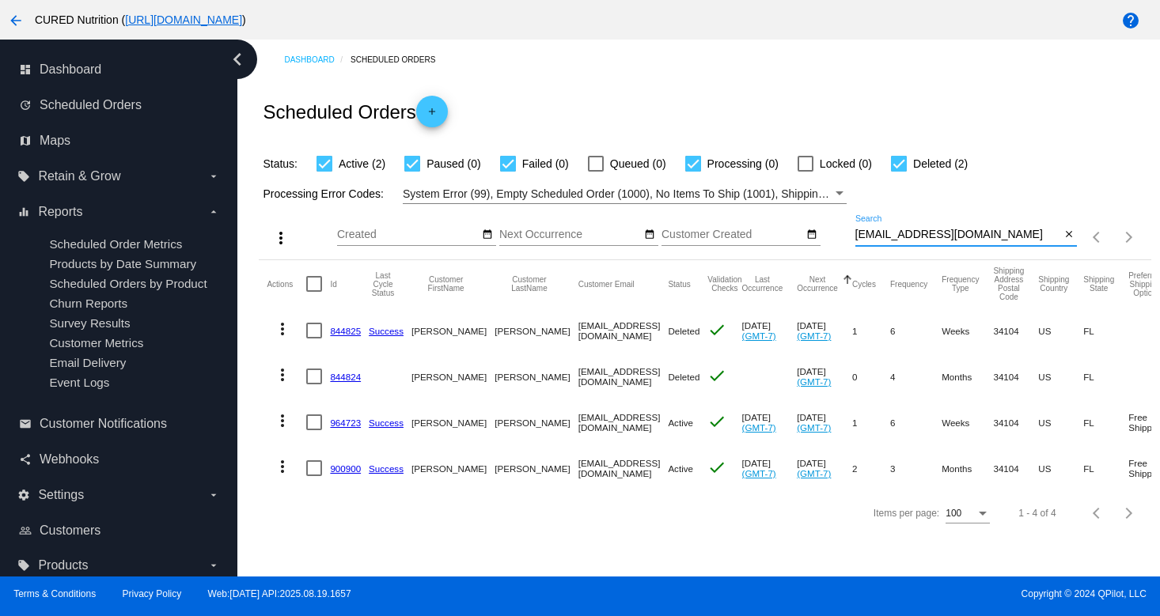
type input "[EMAIL_ADDRESS][DOMAIN_NAME]"
click at [348, 468] on link "900900" at bounding box center [345, 469] width 31 height 10
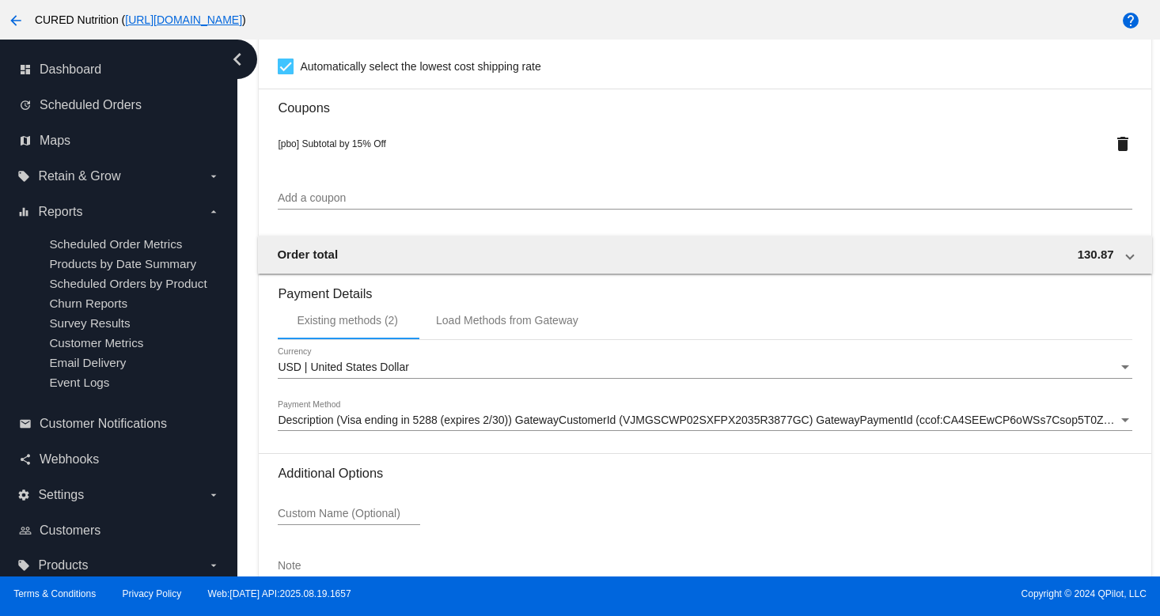
scroll to position [1536, 0]
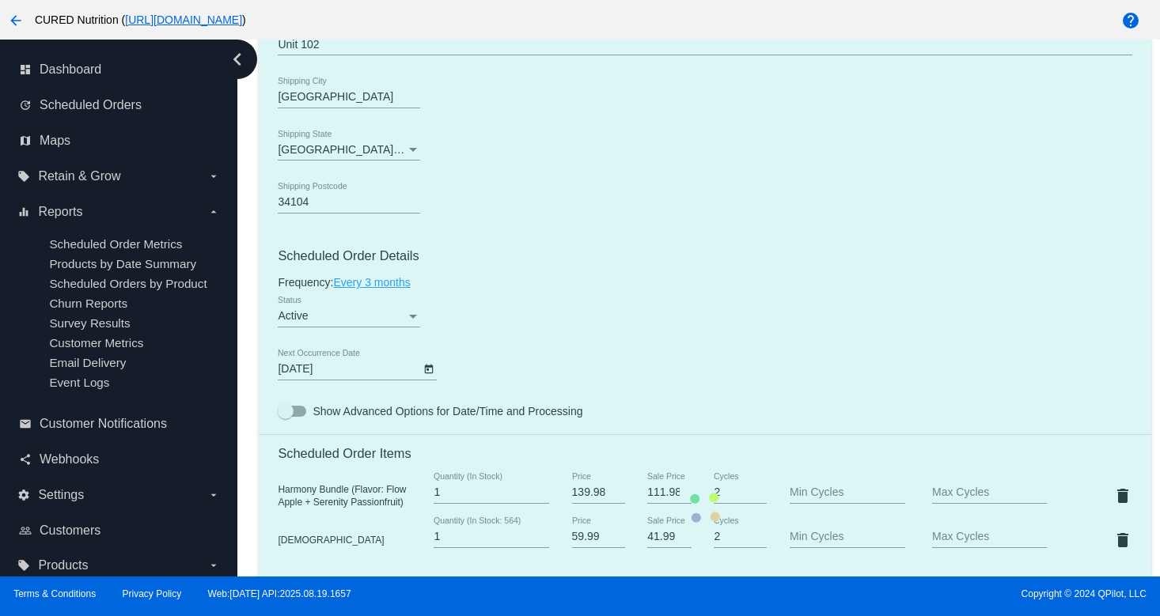
scroll to position [0, 0]
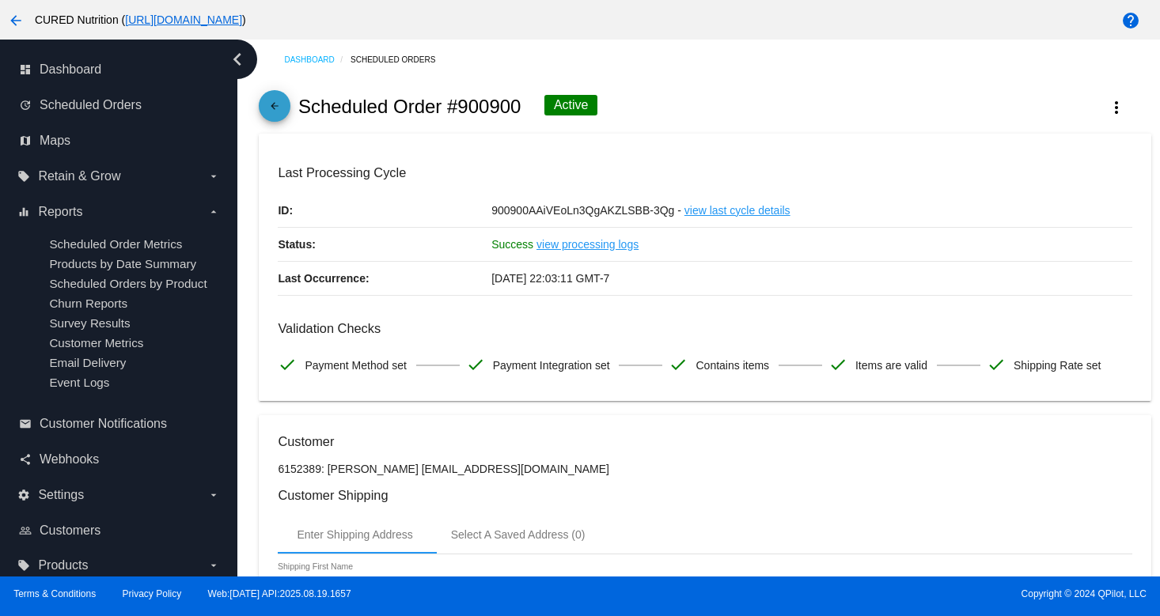
click at [279, 109] on mat-icon "arrow_back" at bounding box center [274, 109] width 19 height 19
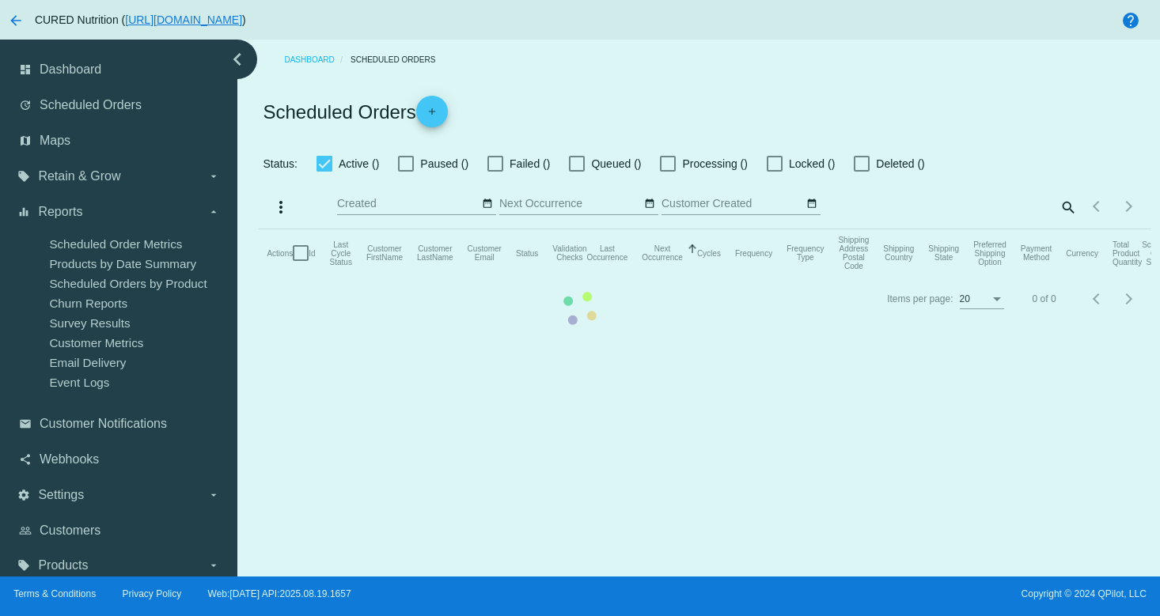
checkbox input "true"
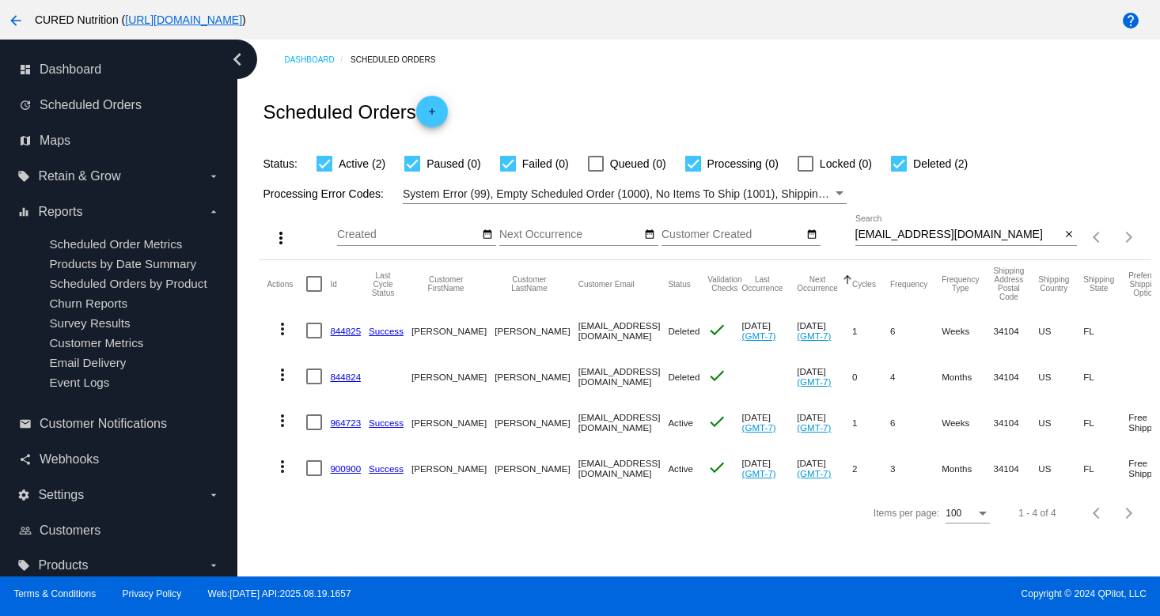
click at [951, 239] on input "[EMAIL_ADDRESS][DOMAIN_NAME]" at bounding box center [958, 235] width 206 height 13
paste input "[PERSON_NAME][EMAIL_ADDRESS][PERSON_NAME]"
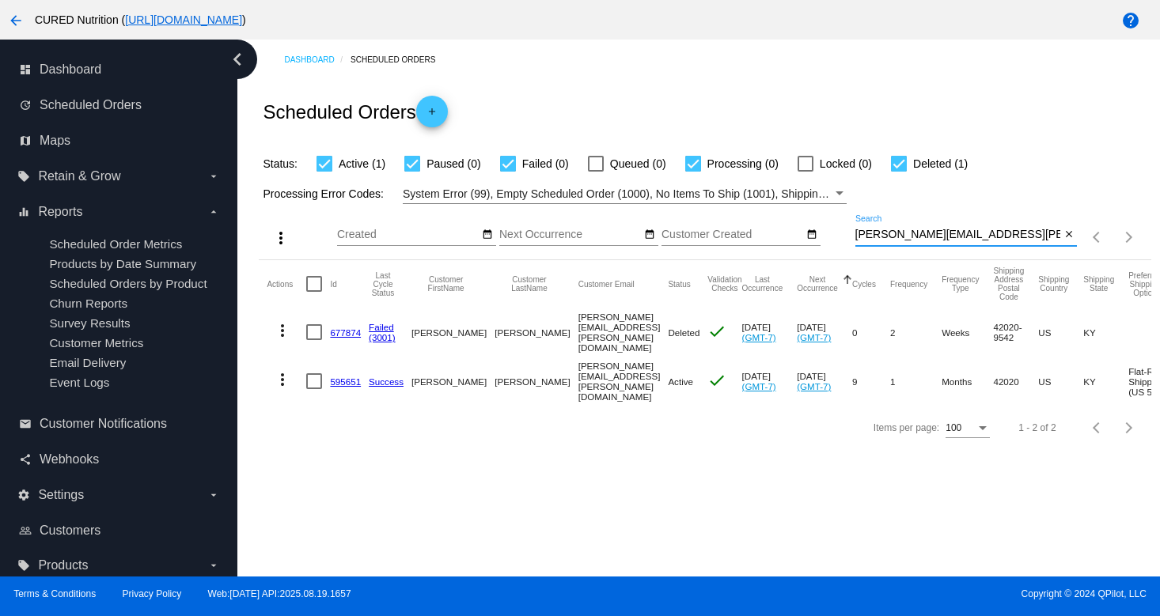
type input "[PERSON_NAME][EMAIL_ADDRESS][PERSON_NAME][DOMAIN_NAME]"
click at [339, 377] on link "595651" at bounding box center [345, 382] width 31 height 10
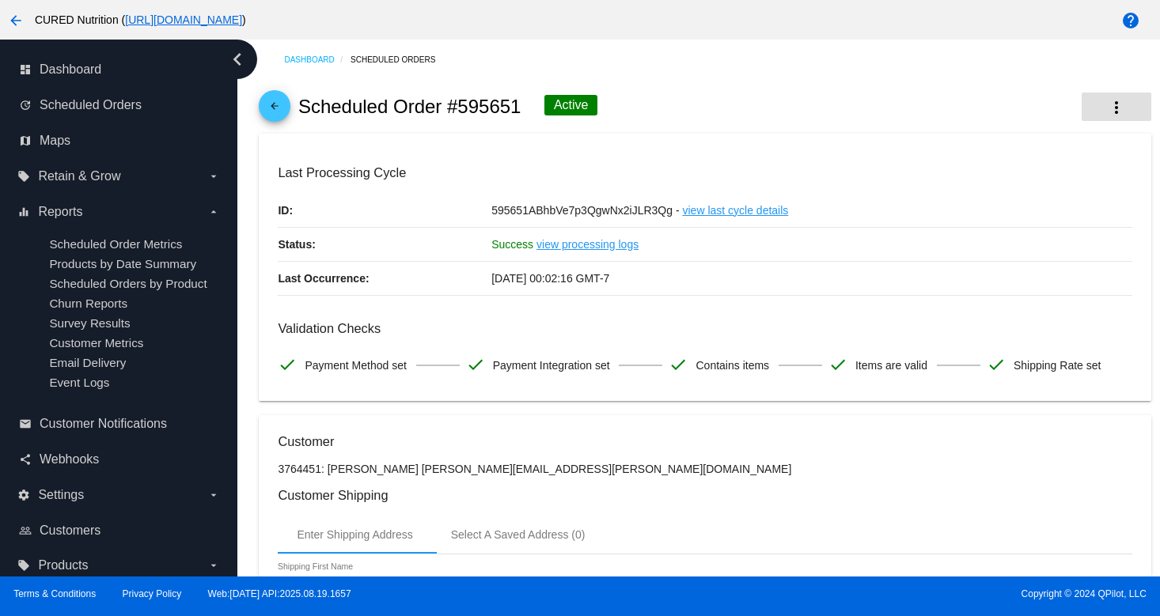
click at [1104, 110] on button "more_vert" at bounding box center [1116, 107] width 70 height 28
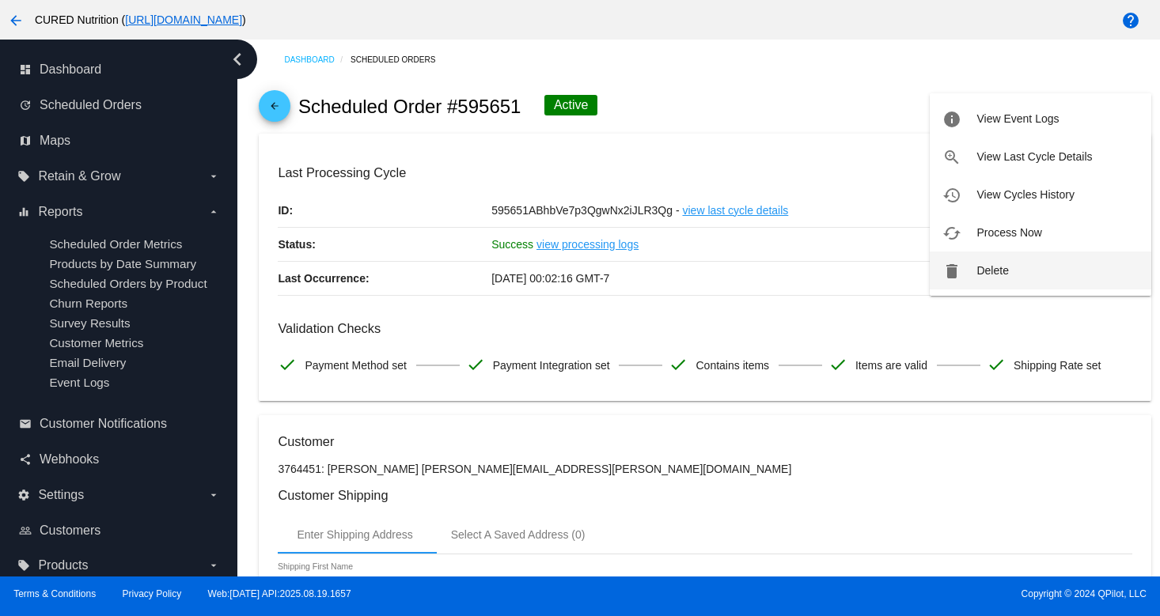
click at [1005, 271] on span "Delete" at bounding box center [992, 270] width 32 height 13
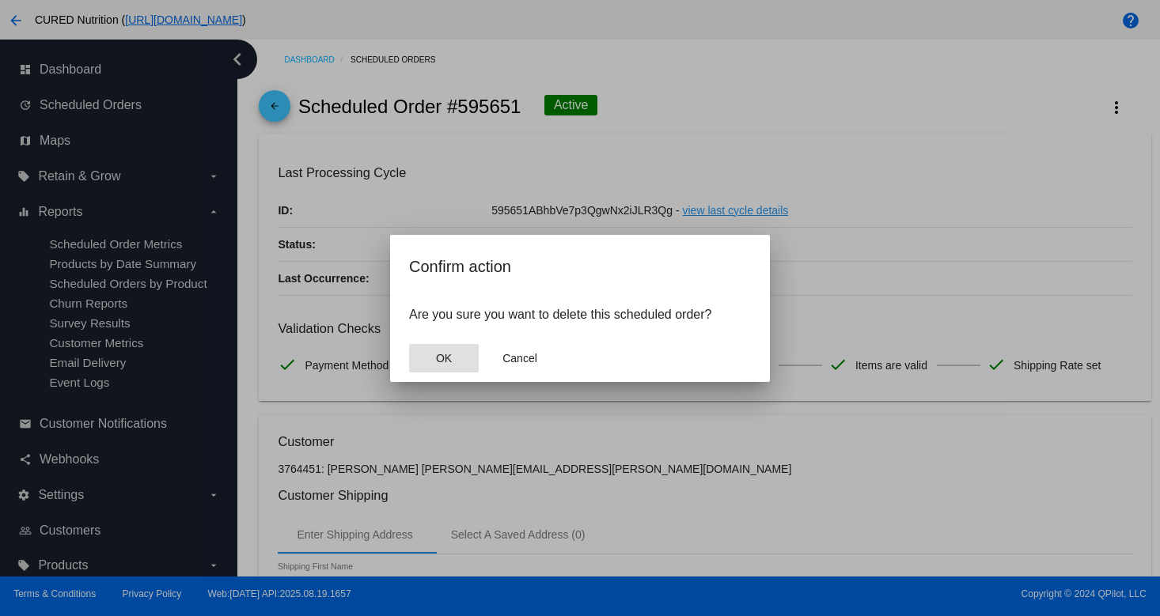
click at [422, 381] on mat-dialog-actions "OK Cancel" at bounding box center [580, 358] width 342 height 47
click at [426, 359] on button "OK" at bounding box center [444, 358] width 70 height 28
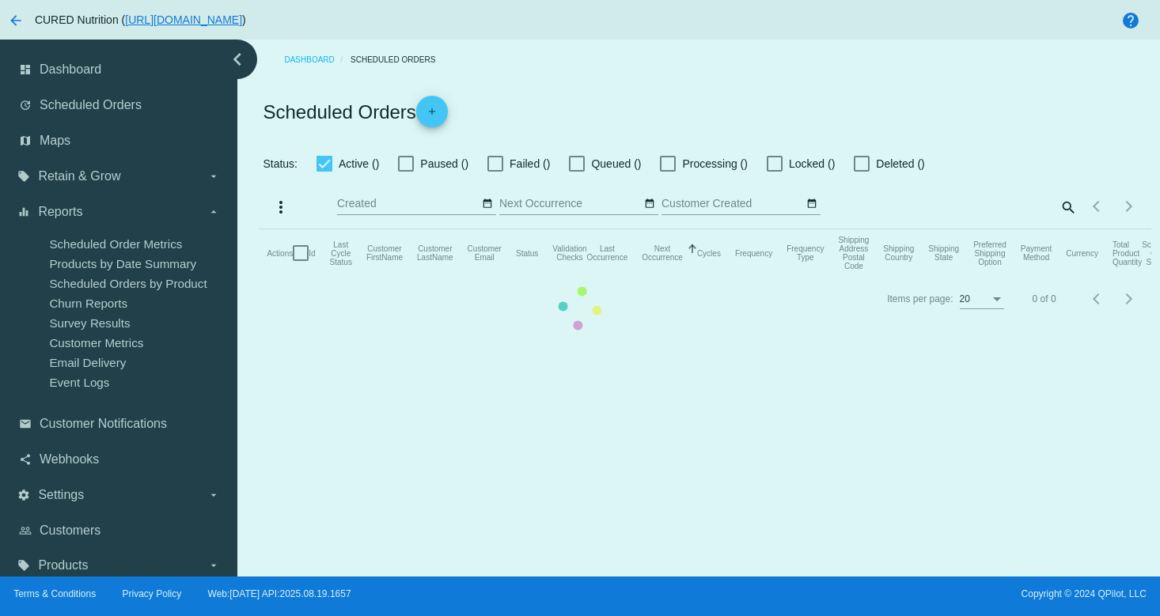
checkbox input "true"
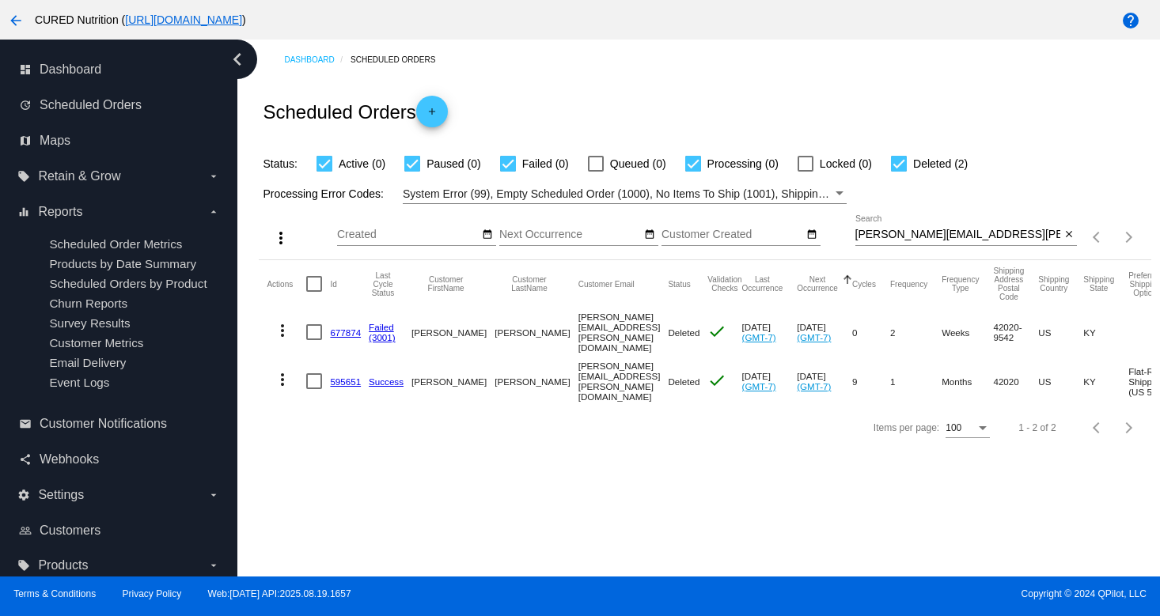
click at [918, 233] on input "[PERSON_NAME][EMAIL_ADDRESS][PERSON_NAME][DOMAIN_NAME]" at bounding box center [958, 235] width 206 height 13
paste input "[EMAIL_ADDRESS]"
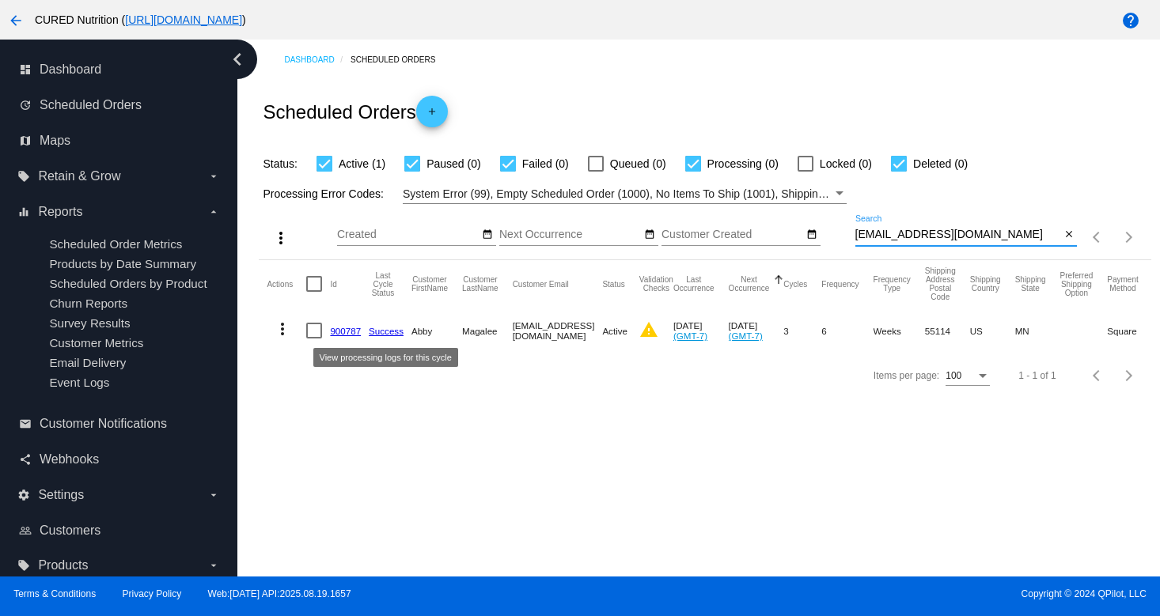
scroll to position [0, 2]
type input "[EMAIL_ADDRESS][DOMAIN_NAME]"
click at [353, 328] on link "900787" at bounding box center [343, 331] width 31 height 10
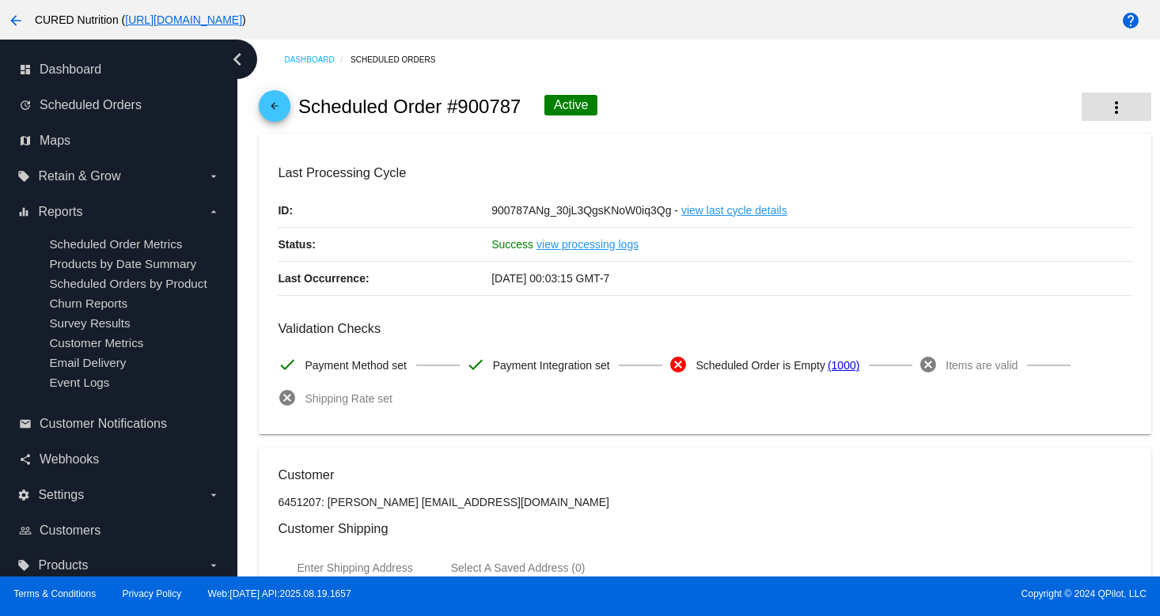
click at [1111, 103] on mat-icon "more_vert" at bounding box center [1116, 107] width 19 height 19
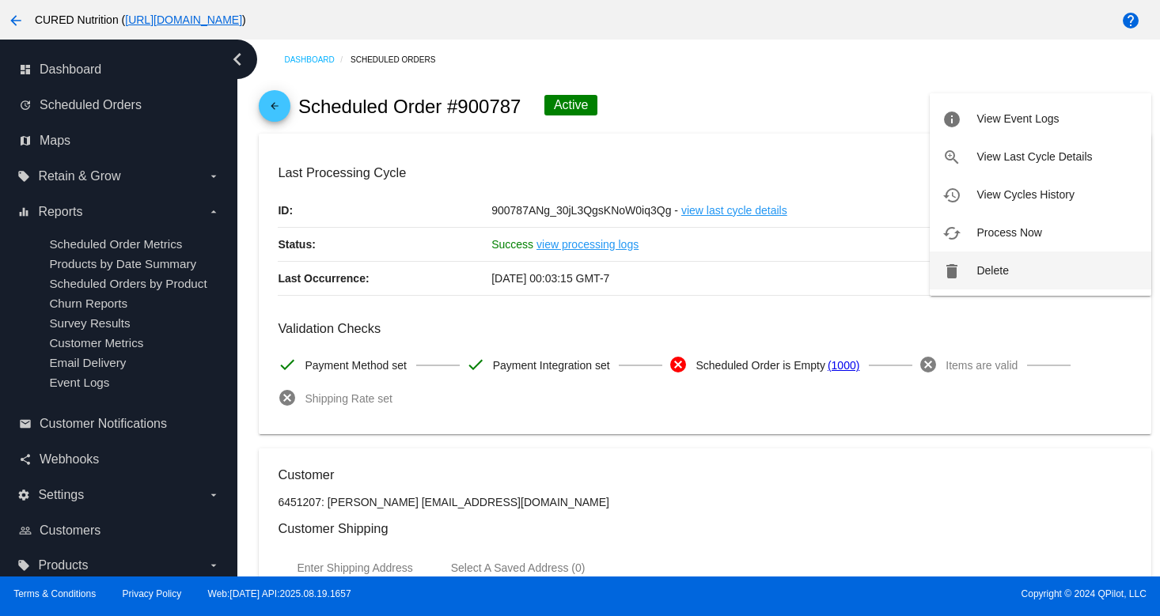
click at [983, 275] on span "Delete" at bounding box center [992, 270] width 32 height 13
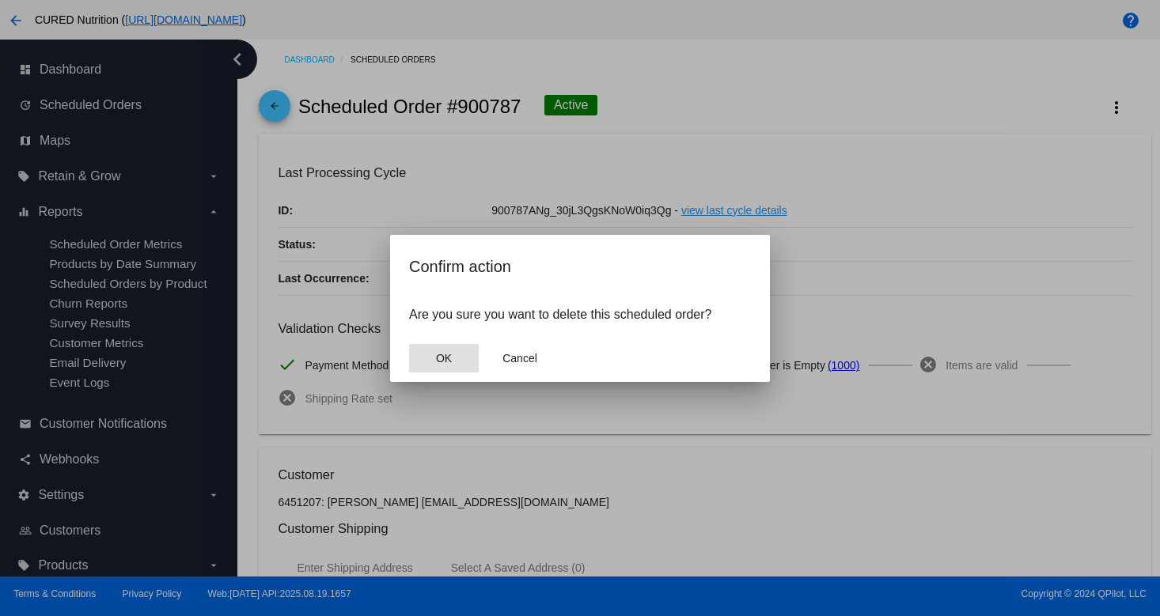
click at [458, 365] on button "OK" at bounding box center [444, 358] width 70 height 28
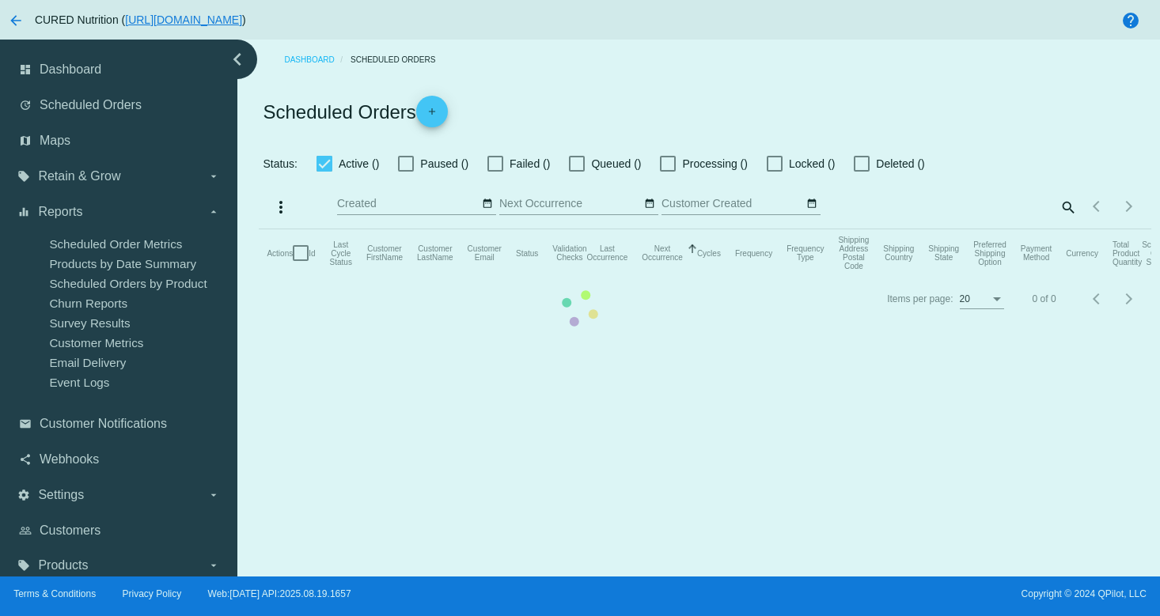
checkbox input "true"
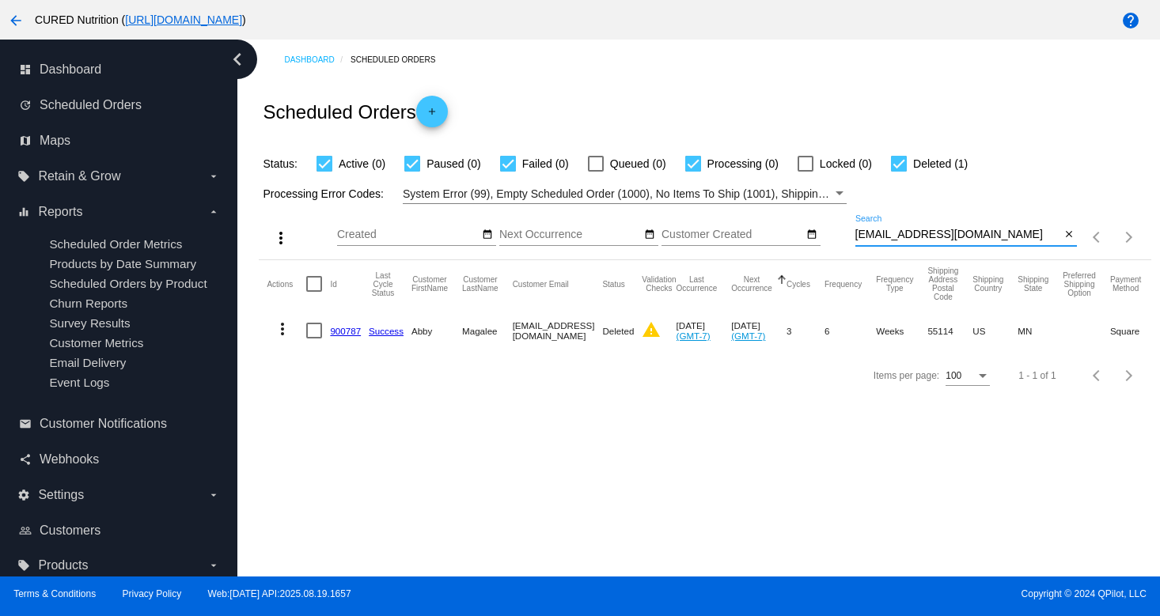
click at [882, 239] on input "[EMAIL_ADDRESS][DOMAIN_NAME]" at bounding box center [958, 235] width 206 height 13
paste input "carlastovall@hot"
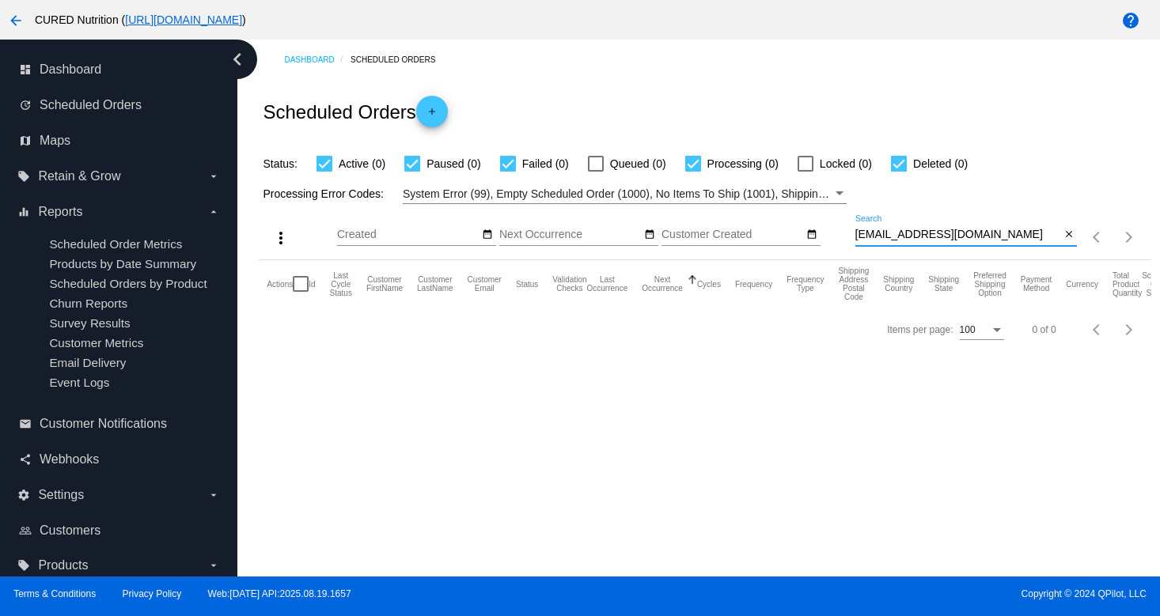
click at [903, 234] on input "[EMAIL_ADDRESS][DOMAIN_NAME]" at bounding box center [958, 235] width 206 height 13
paste input "kkamuchey@g"
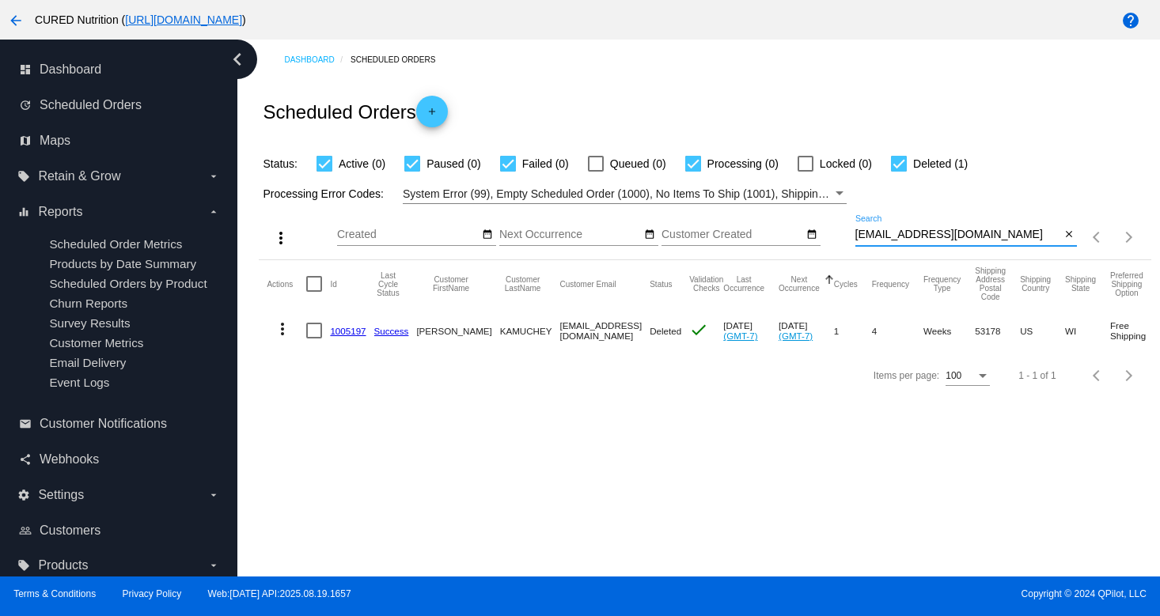
type input "[EMAIL_ADDRESS][DOMAIN_NAME]"
